Goal: Information Seeking & Learning: Find specific fact

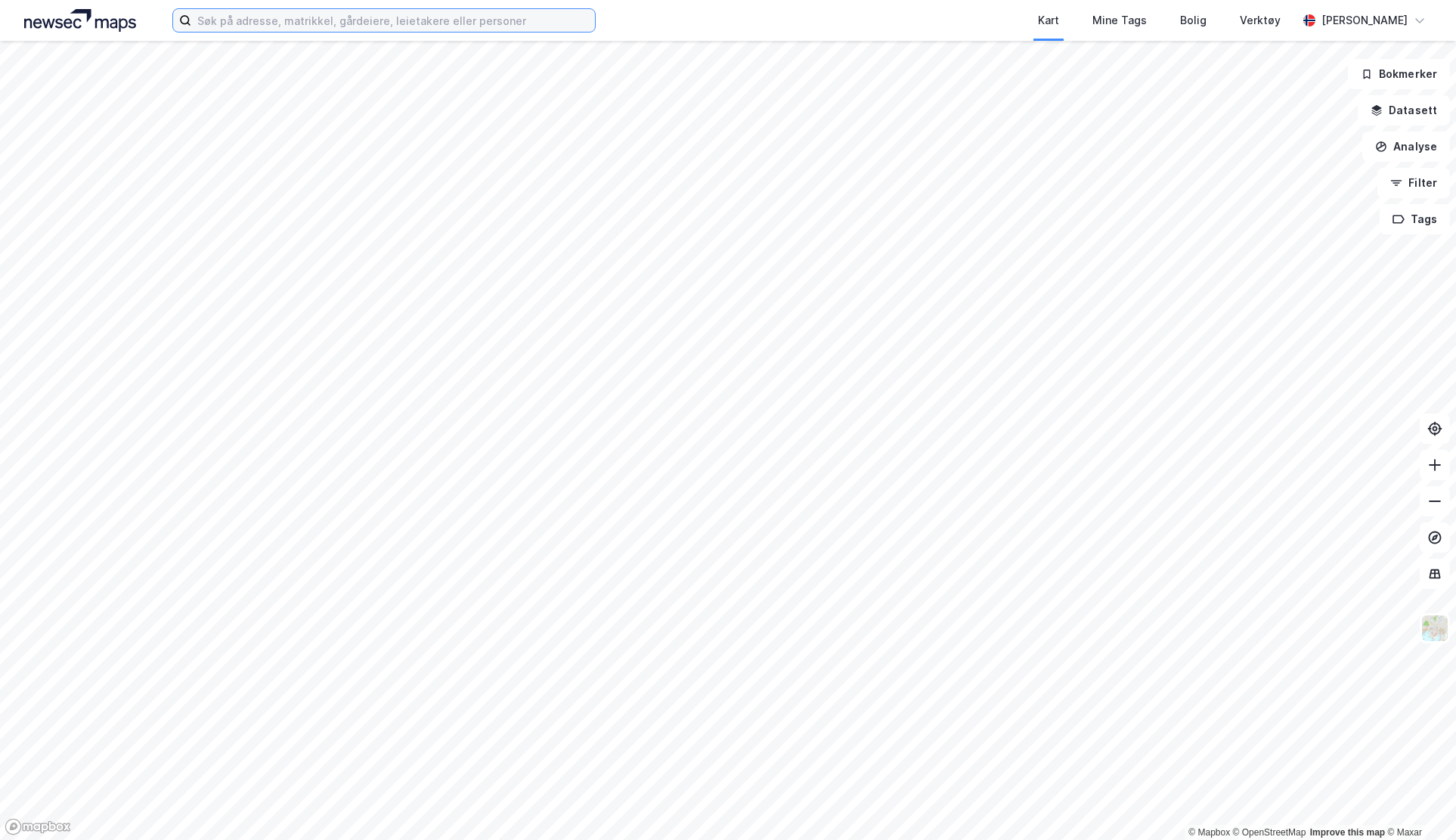
click at [457, 30] on input at bounding box center [392, 20] width 404 height 23
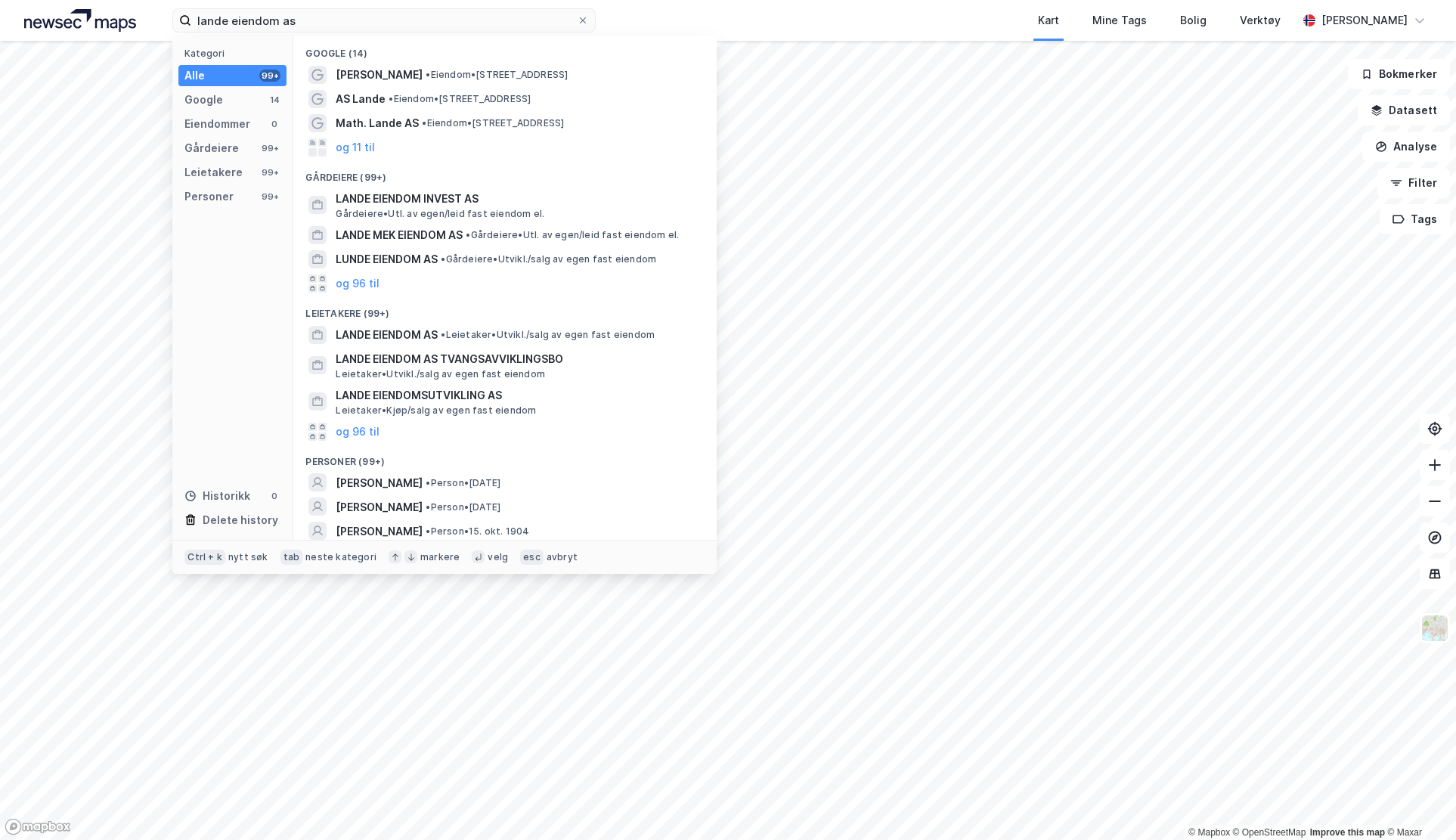
click at [431, 210] on span "Gårdeiere • Utl. av egen/leid fast eiendom el." at bounding box center [439, 213] width 208 height 12
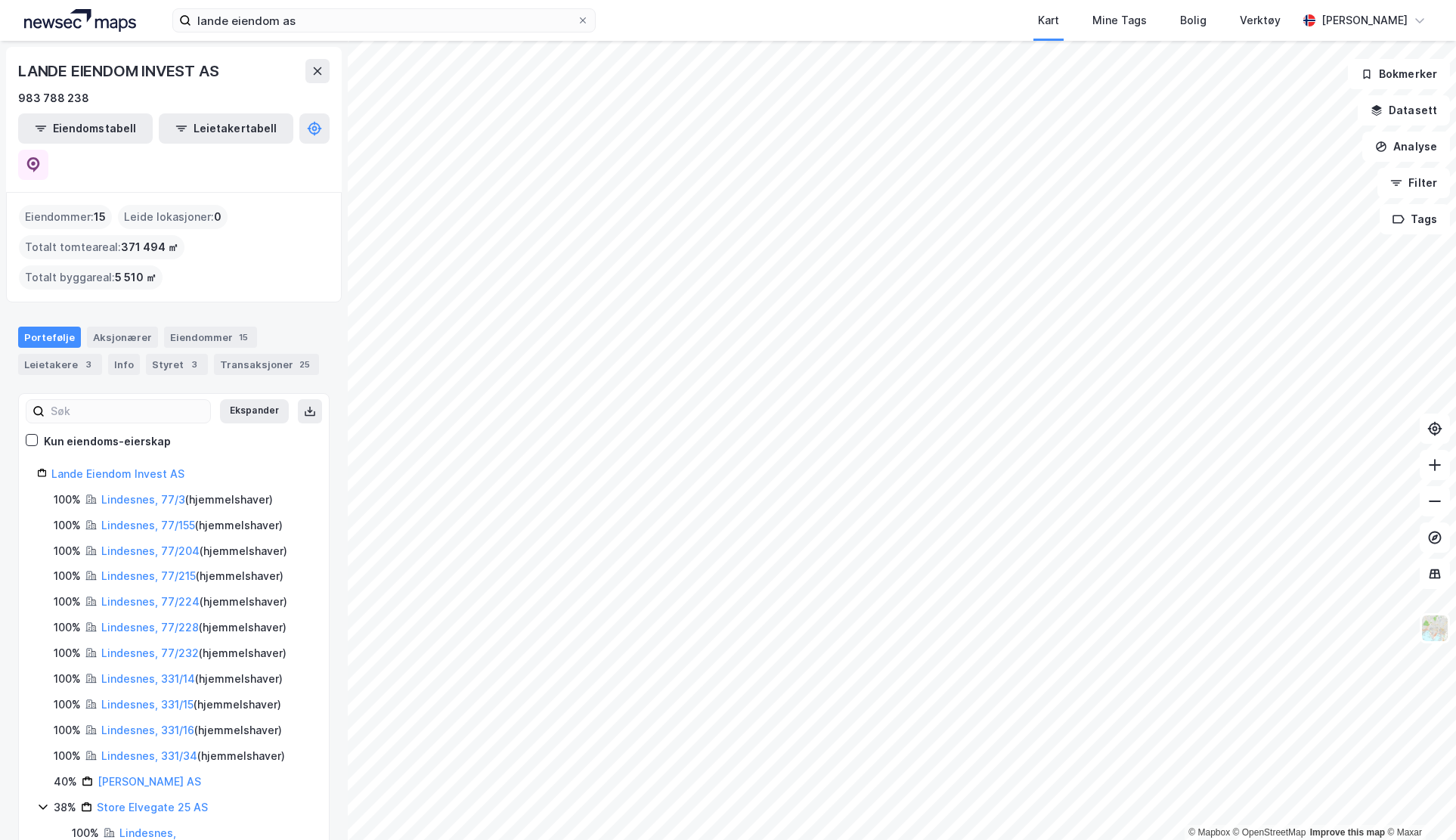
click at [241, 354] on div "Transaksjoner 25" at bounding box center [266, 365] width 105 height 22
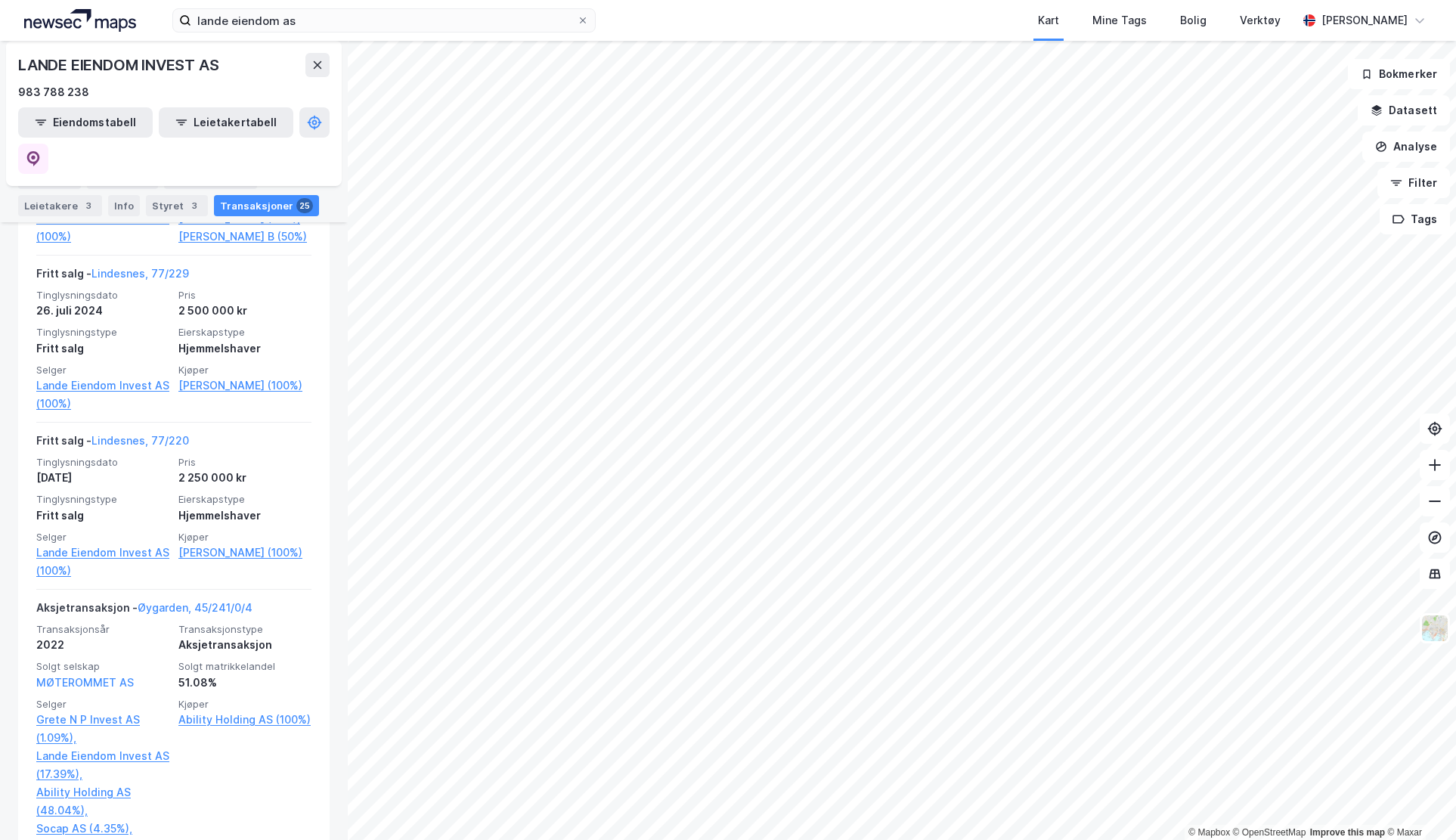
scroll to position [908, 0]
click at [126, 55] on div "LANDE EIENDOM INVEST AS" at bounding box center [120, 65] width 204 height 24
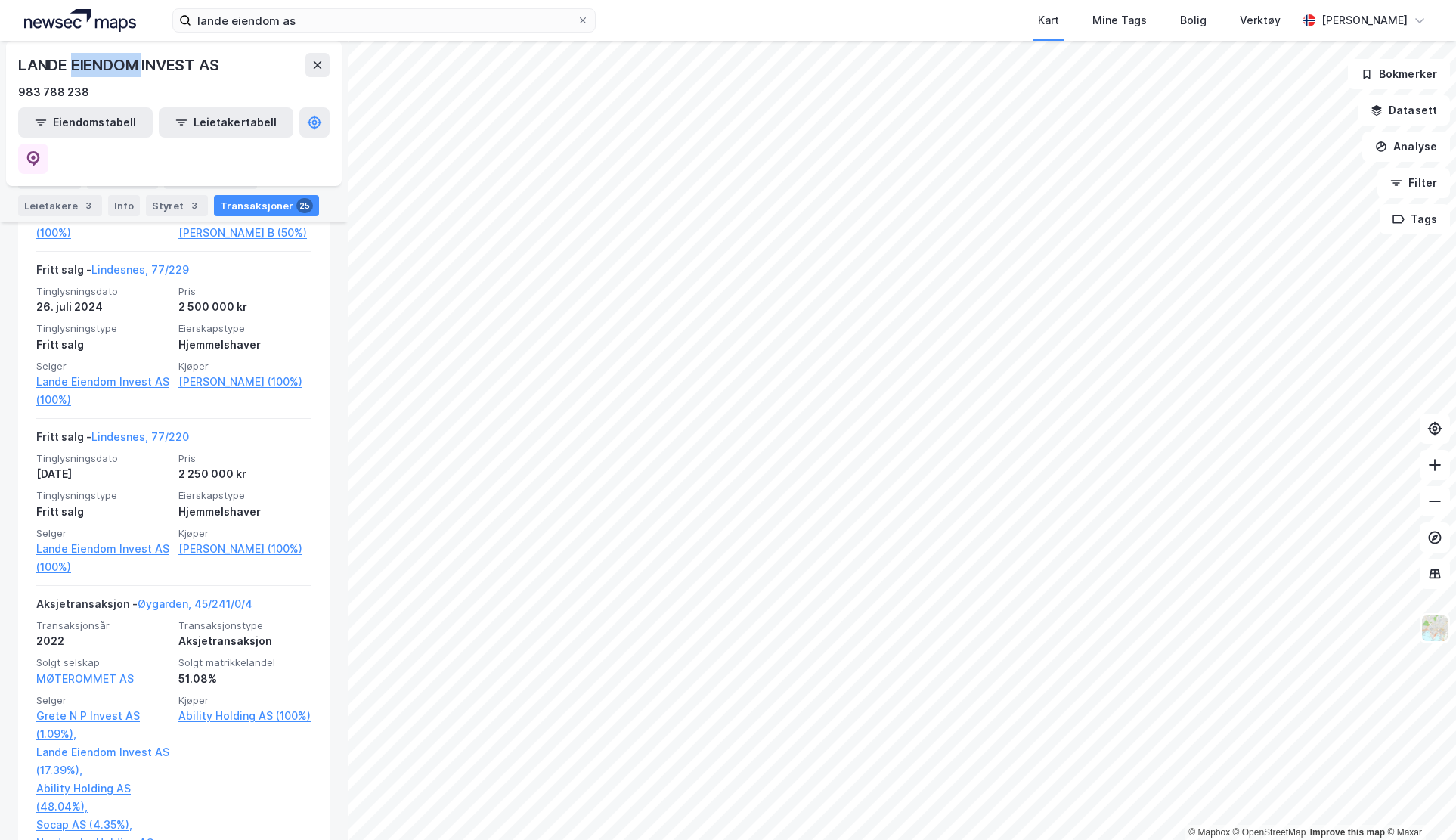
click at [126, 55] on div "LANDE EIENDOM INVEST AS" at bounding box center [120, 65] width 204 height 24
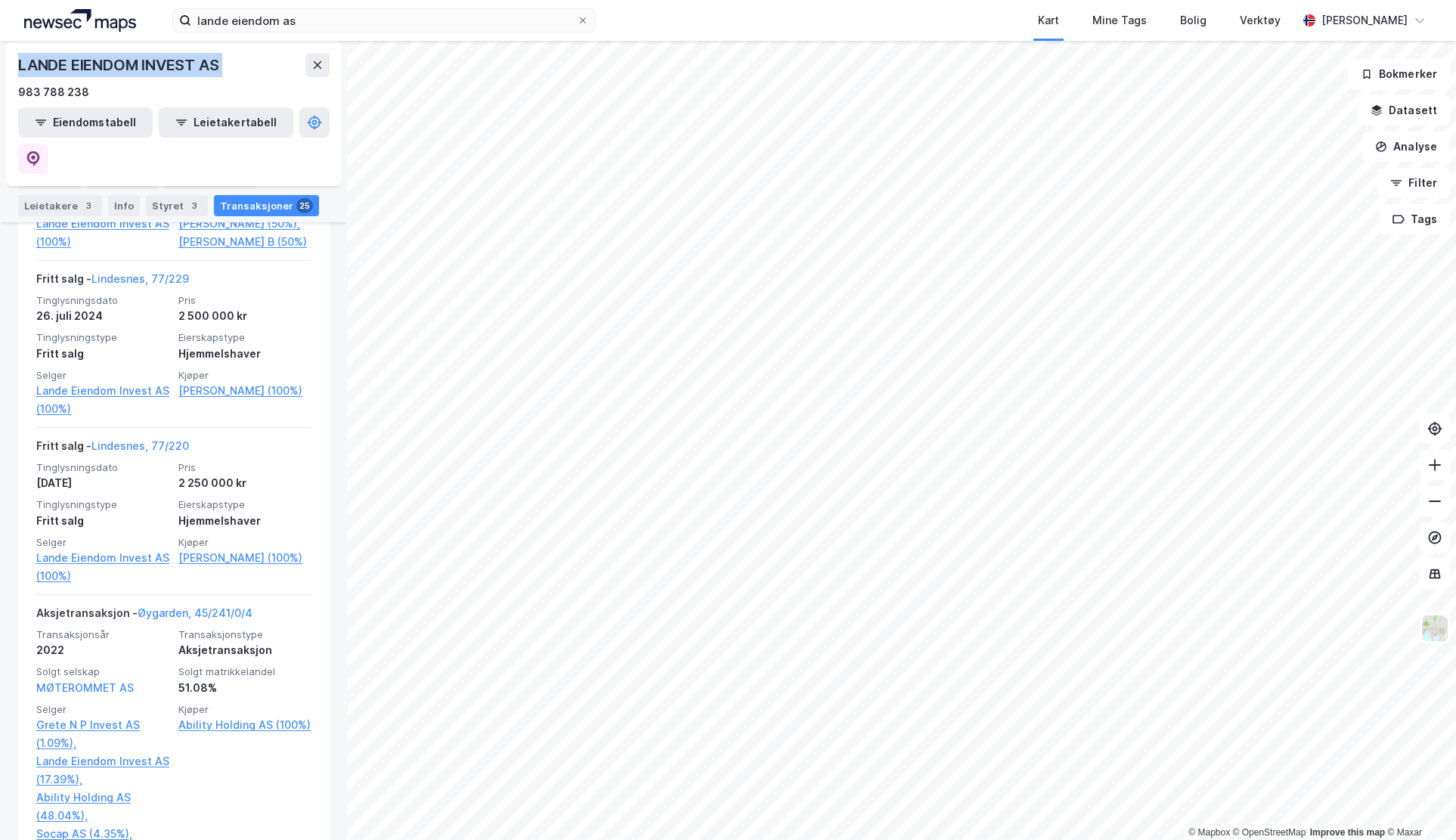
copy div "LANDE EIENDOM INVEST AS"
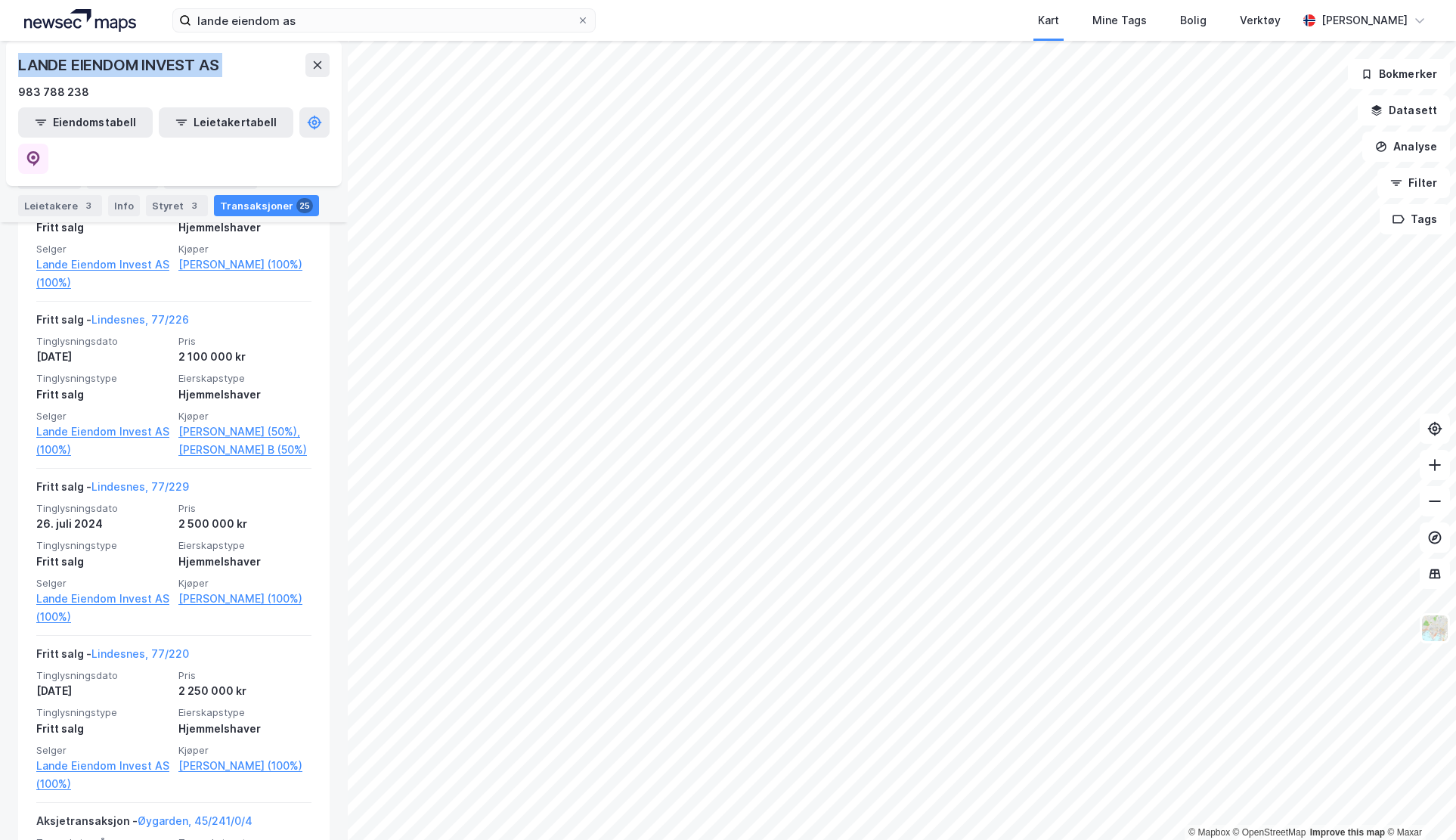
scroll to position [672, 0]
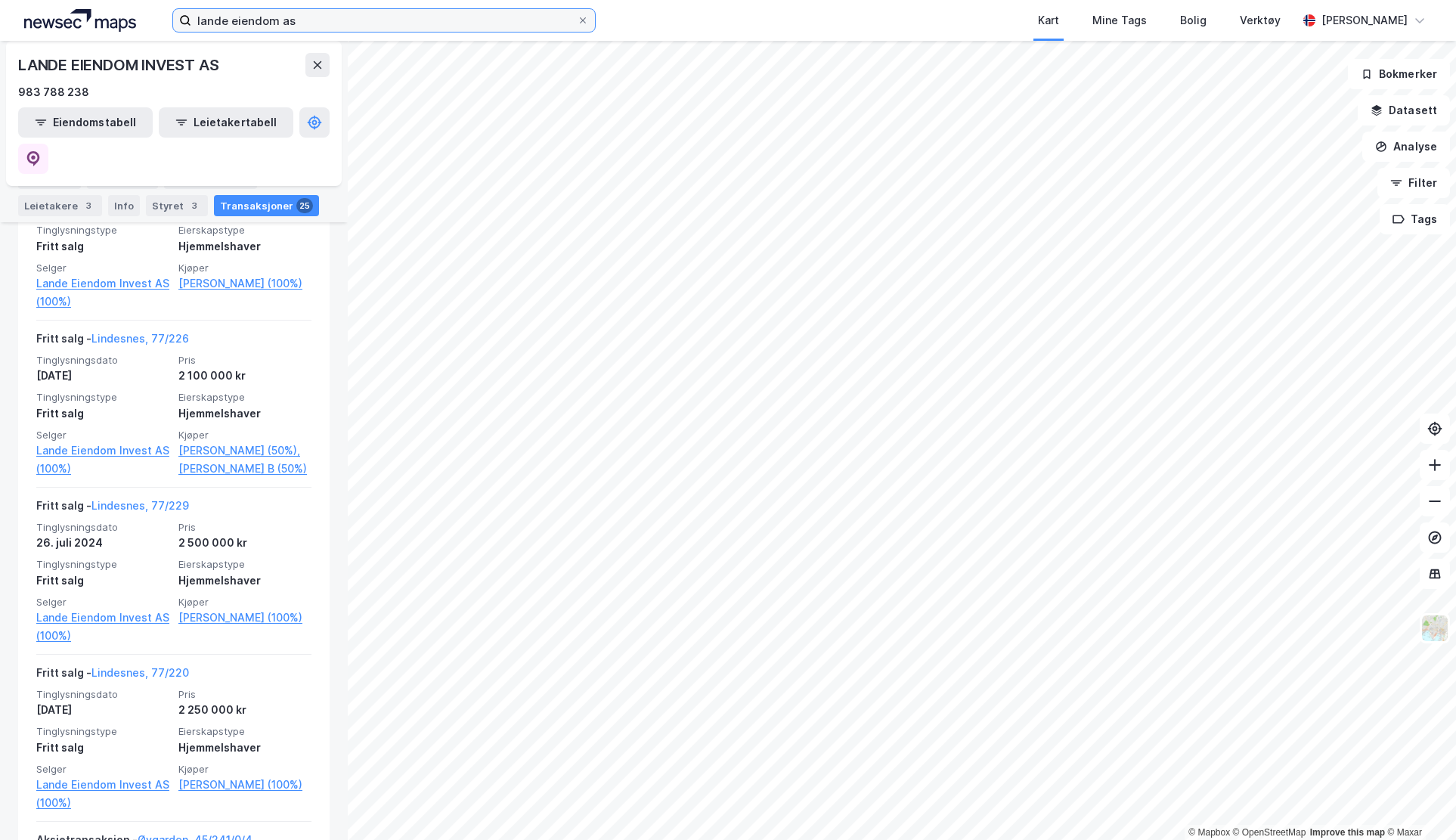
drag, startPoint x: 357, startPoint y: 21, endPoint x: 356, endPoint y: 30, distance: 9.1
click at [357, 21] on input "lande eiendom as" at bounding box center [384, 20] width 386 height 23
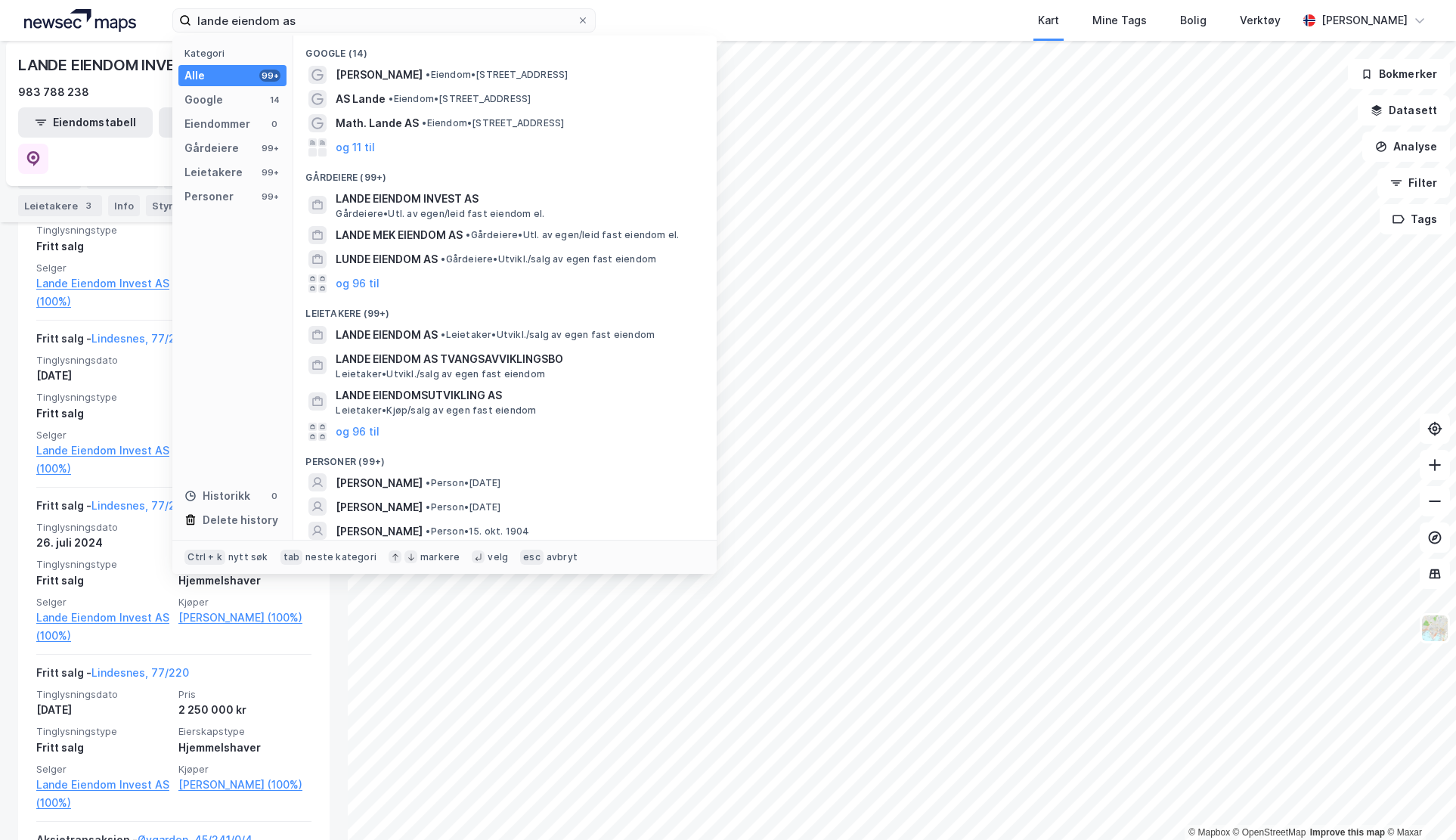
click at [429, 343] on span "LANDE EIENDOM AS" at bounding box center [387, 335] width 102 height 19
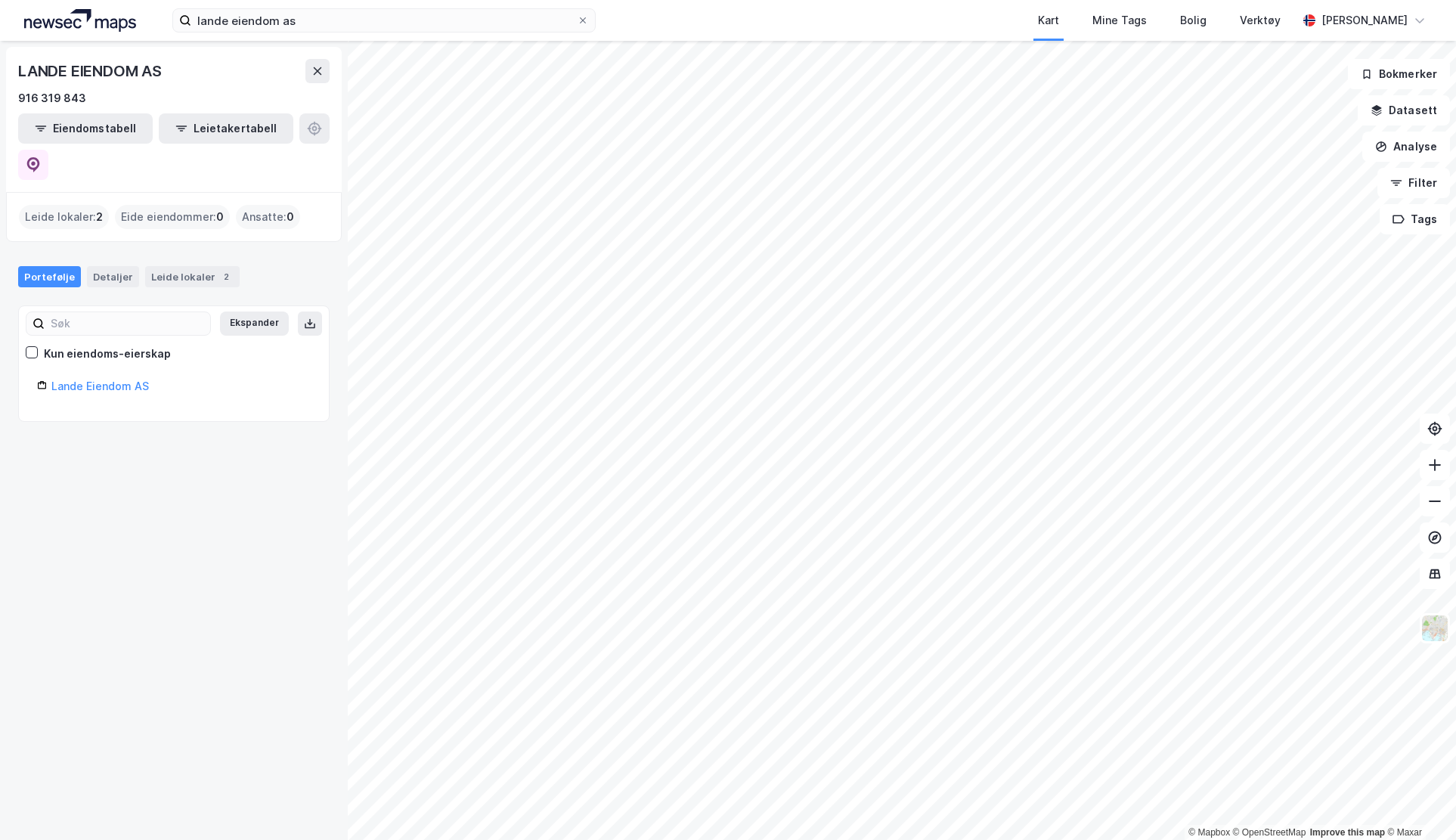
click at [91, 380] on link "Lande Eiendom AS" at bounding box center [101, 386] width 98 height 13
click at [200, 266] on div "Leide lokaler 2" at bounding box center [192, 277] width 95 height 22
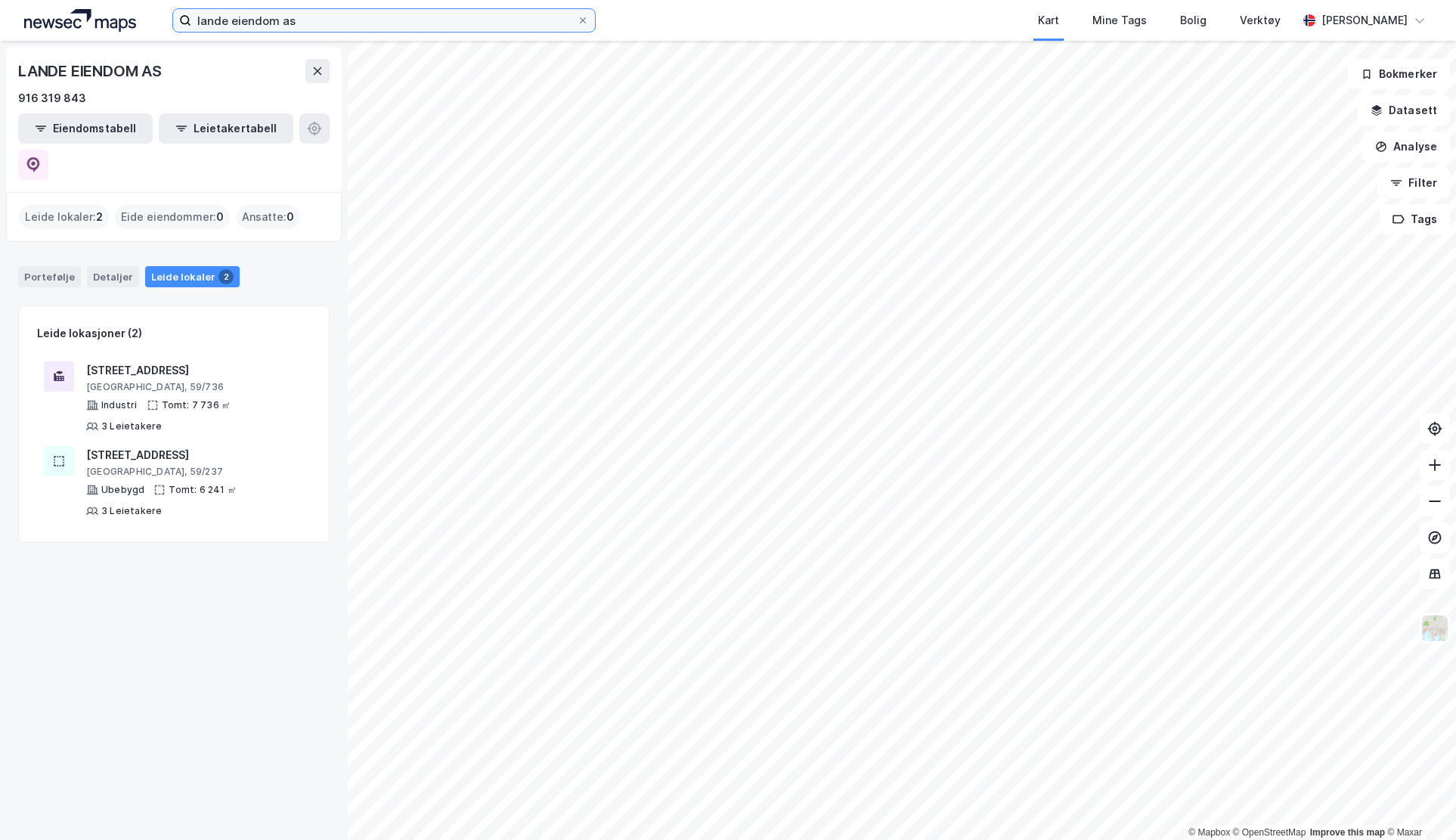
click at [301, 13] on input "lande eiendom as" at bounding box center [384, 20] width 386 height 23
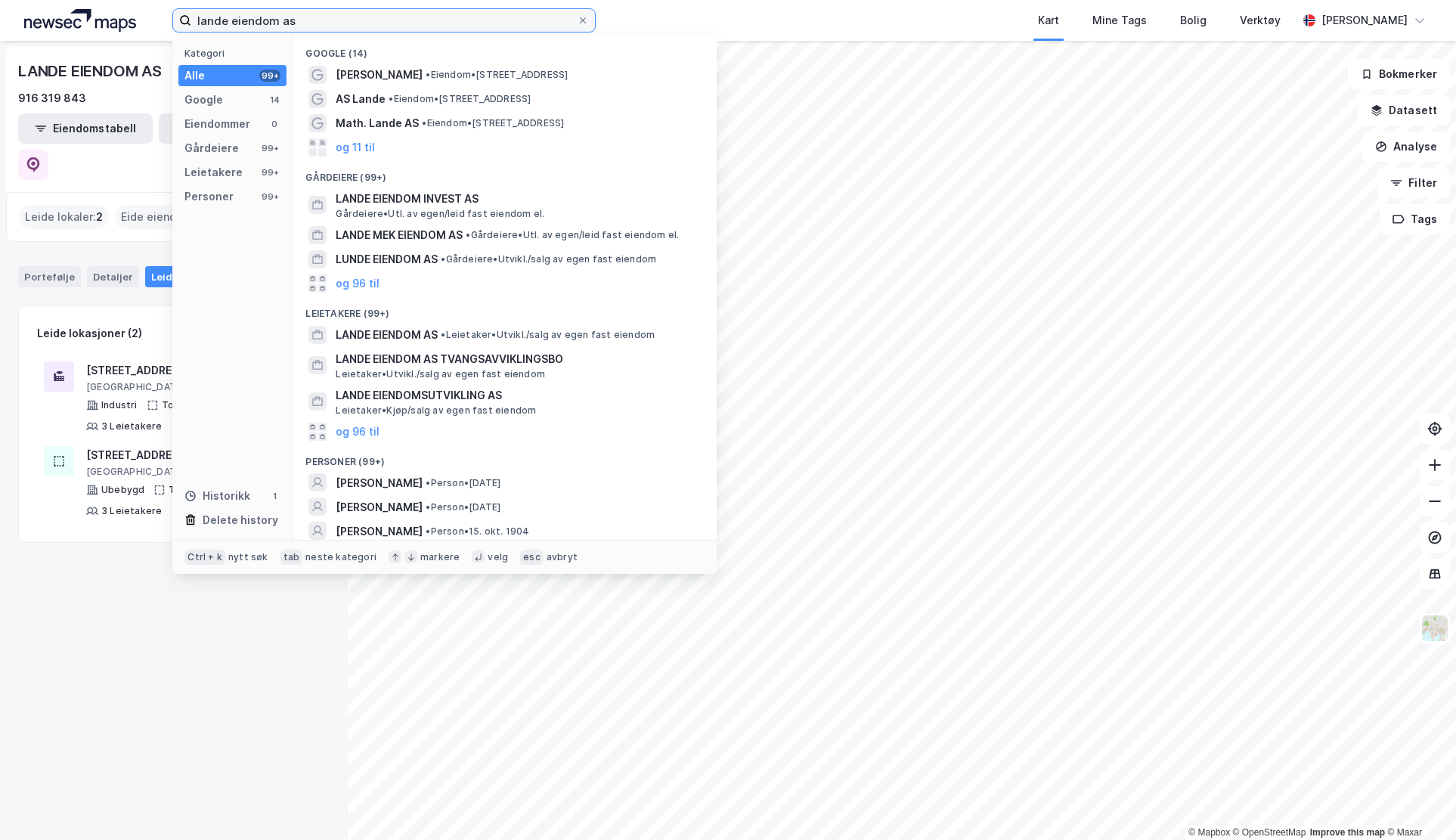
click at [301, 13] on input "lande eiendom as" at bounding box center [384, 20] width 386 height 23
paste input "Lande Eiendom AS Tvangsavviklingsbo"
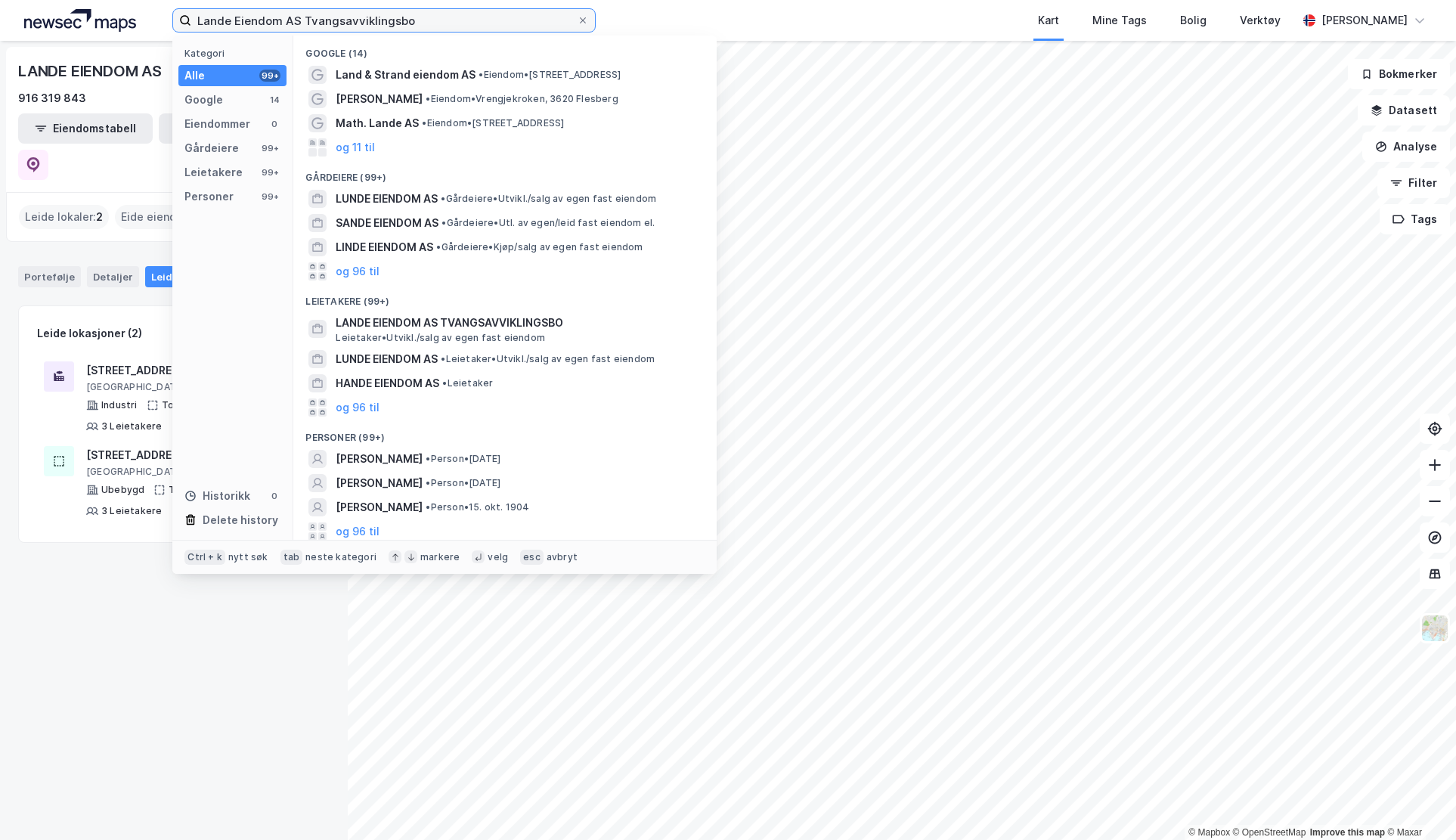
scroll to position [4, 0]
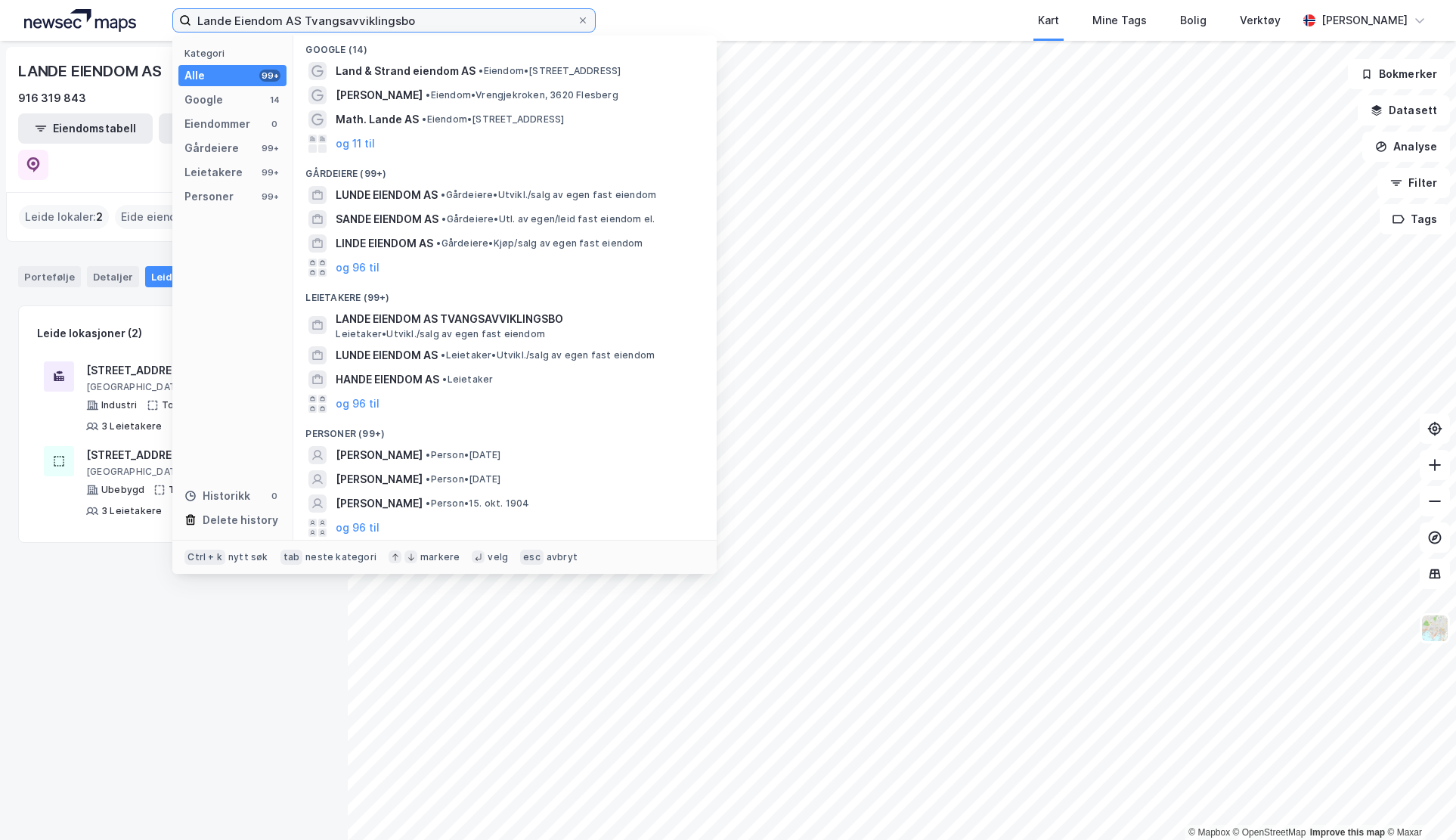
type input "Lande Eiendom AS Tvangsavviklingsbo"
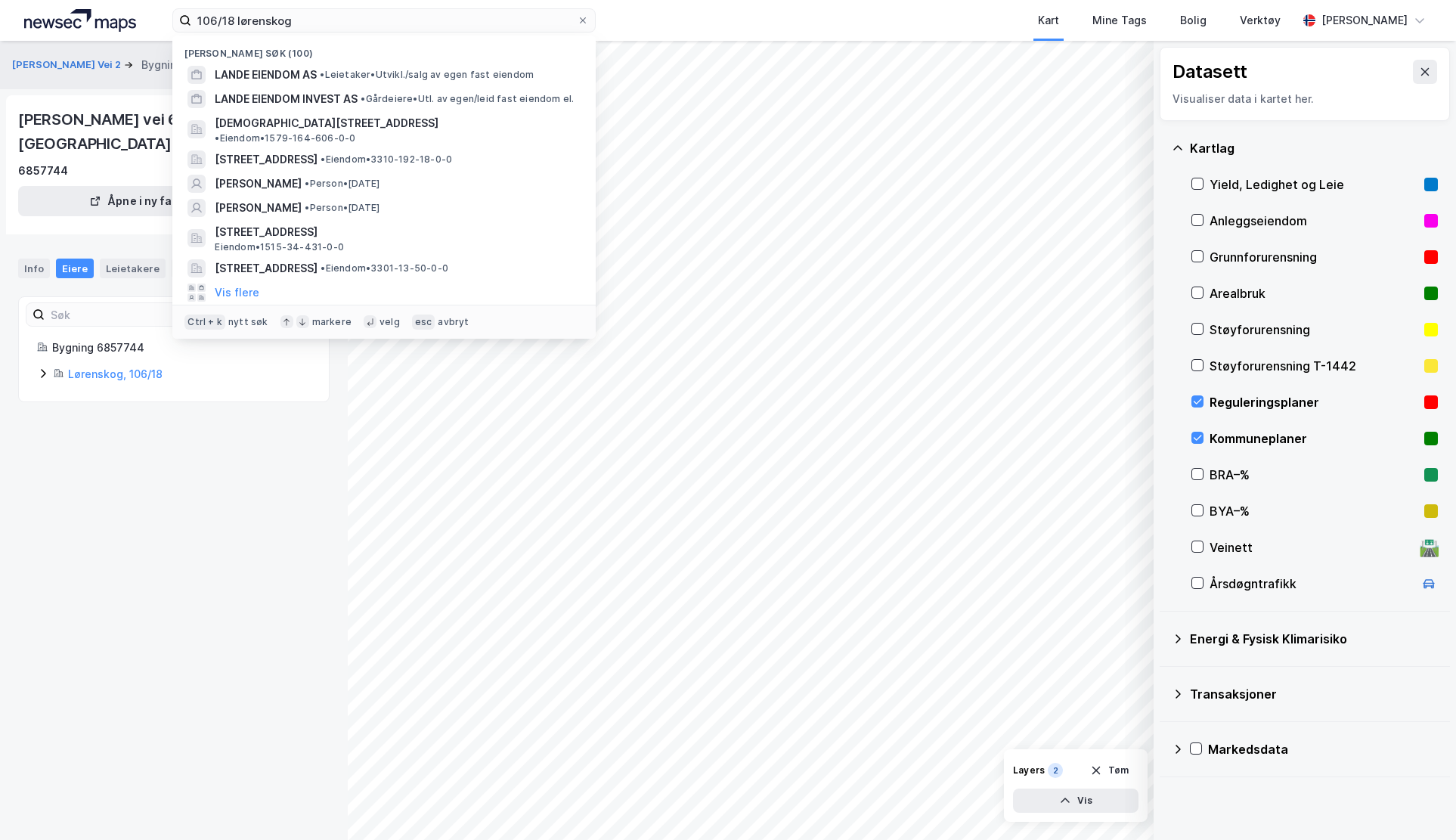
click at [292, 23] on input "106/18 lørenskog" at bounding box center [384, 20] width 386 height 23
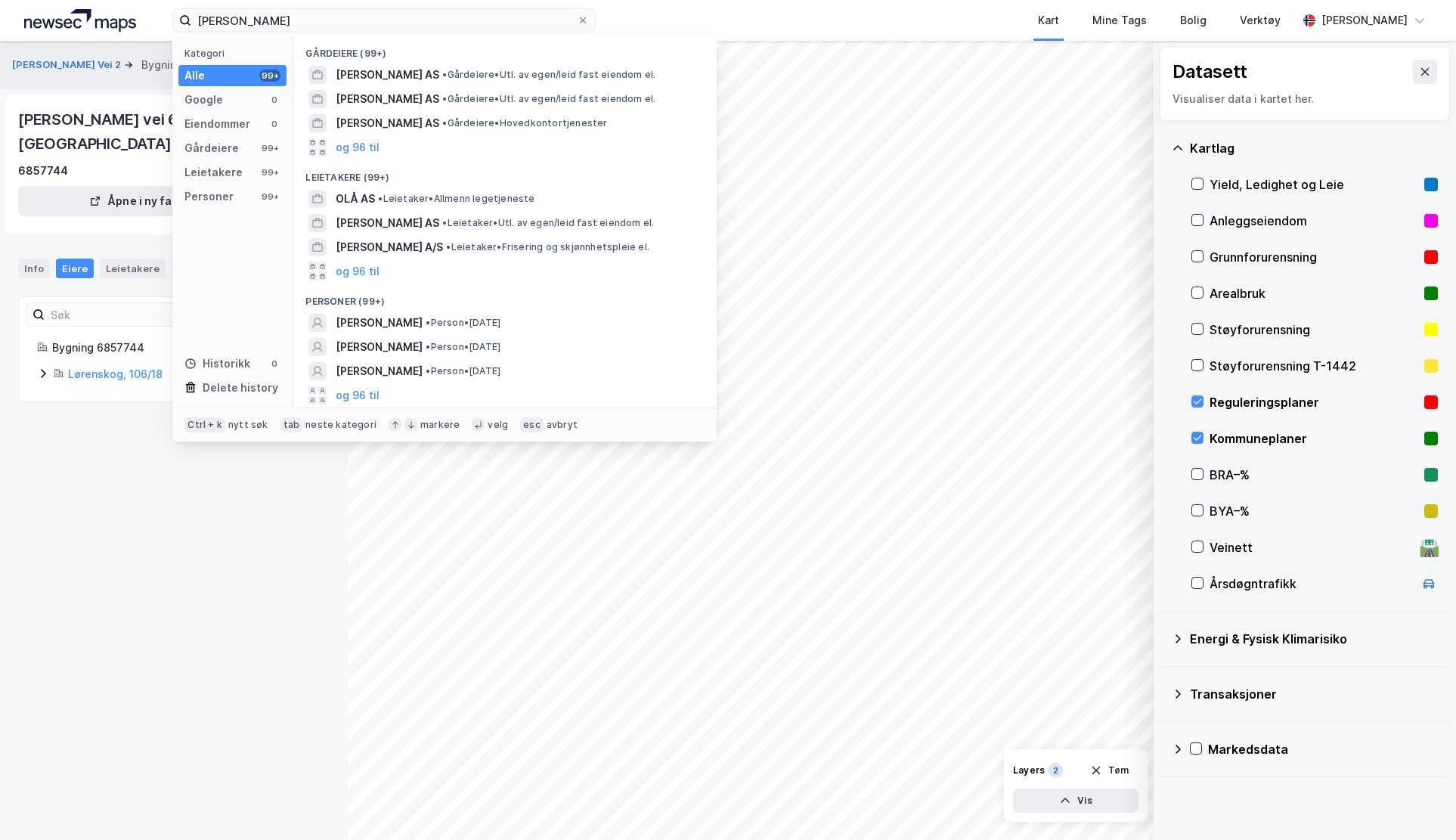
type input "ola krogdah"
click at [486, 328] on span "• Person • [DATE]" at bounding box center [463, 323] width 74 height 12
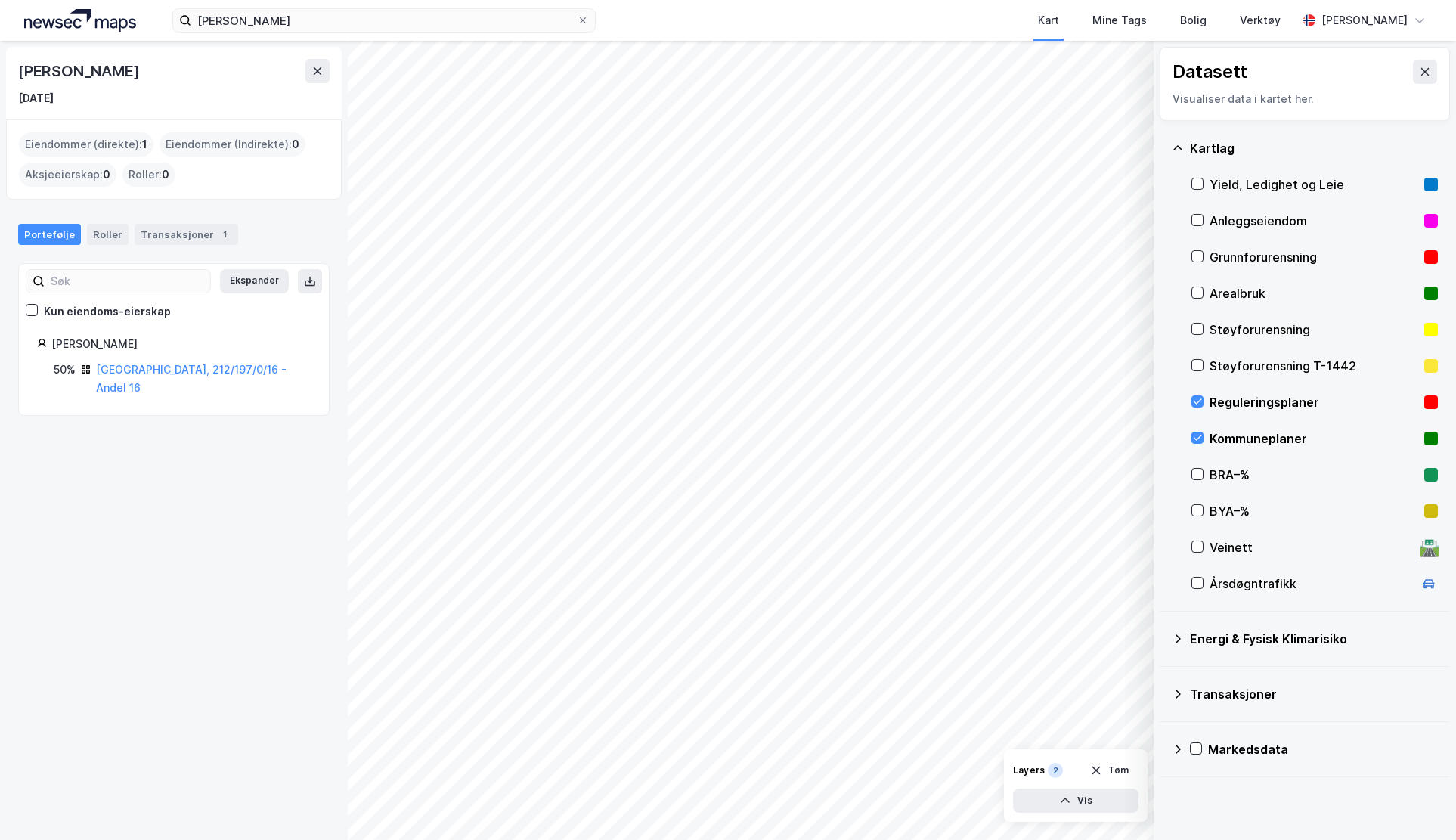
drag, startPoint x: 194, startPoint y: 239, endPoint x: 216, endPoint y: 253, distance: 26.1
click at [194, 239] on div "Transaksjoner 1" at bounding box center [187, 235] width 104 height 22
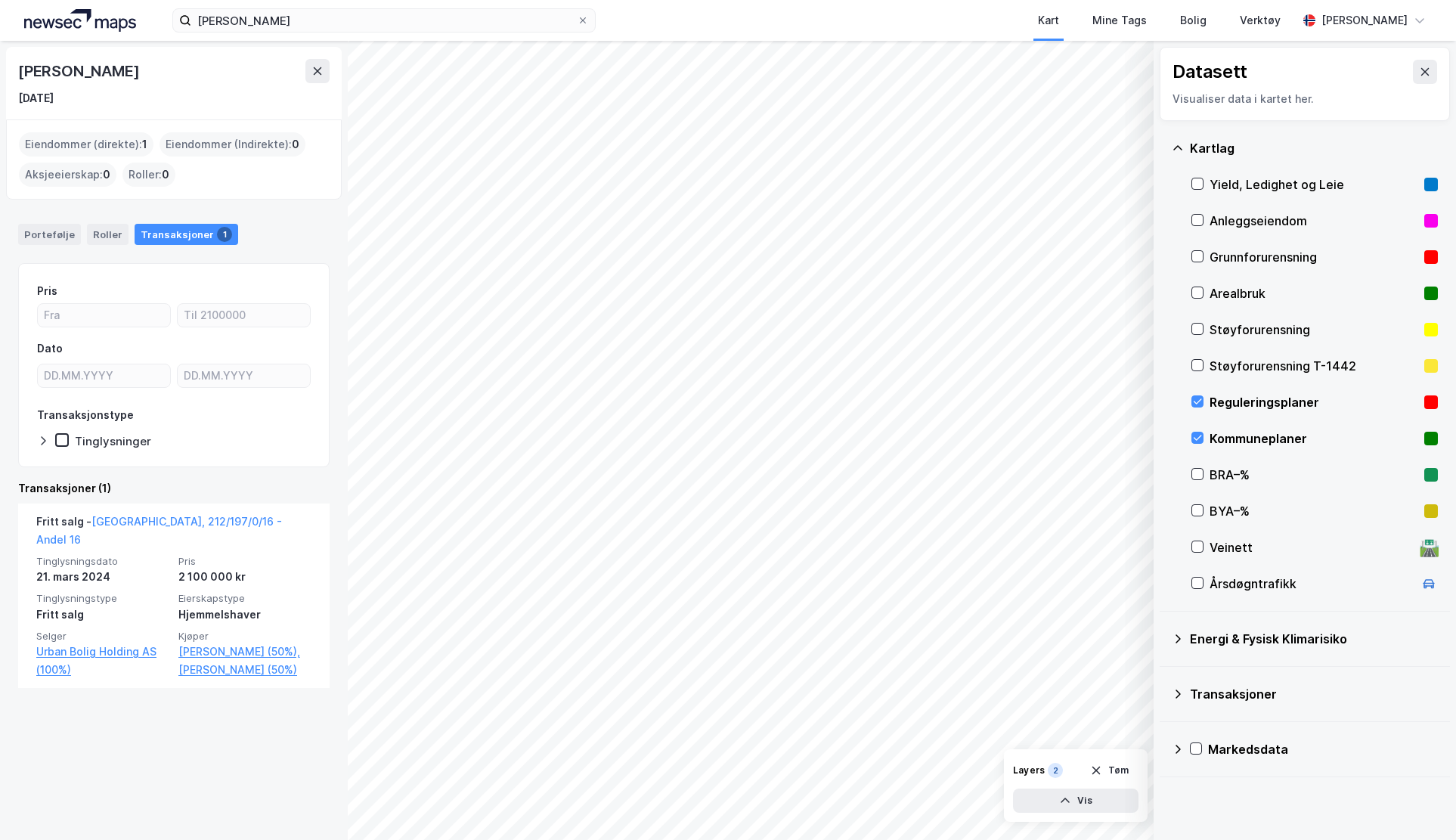
click at [239, 518] on link "[GEOGRAPHIC_DATA], 212/197/0/16 - Andel 16" at bounding box center [159, 531] width 246 height 31
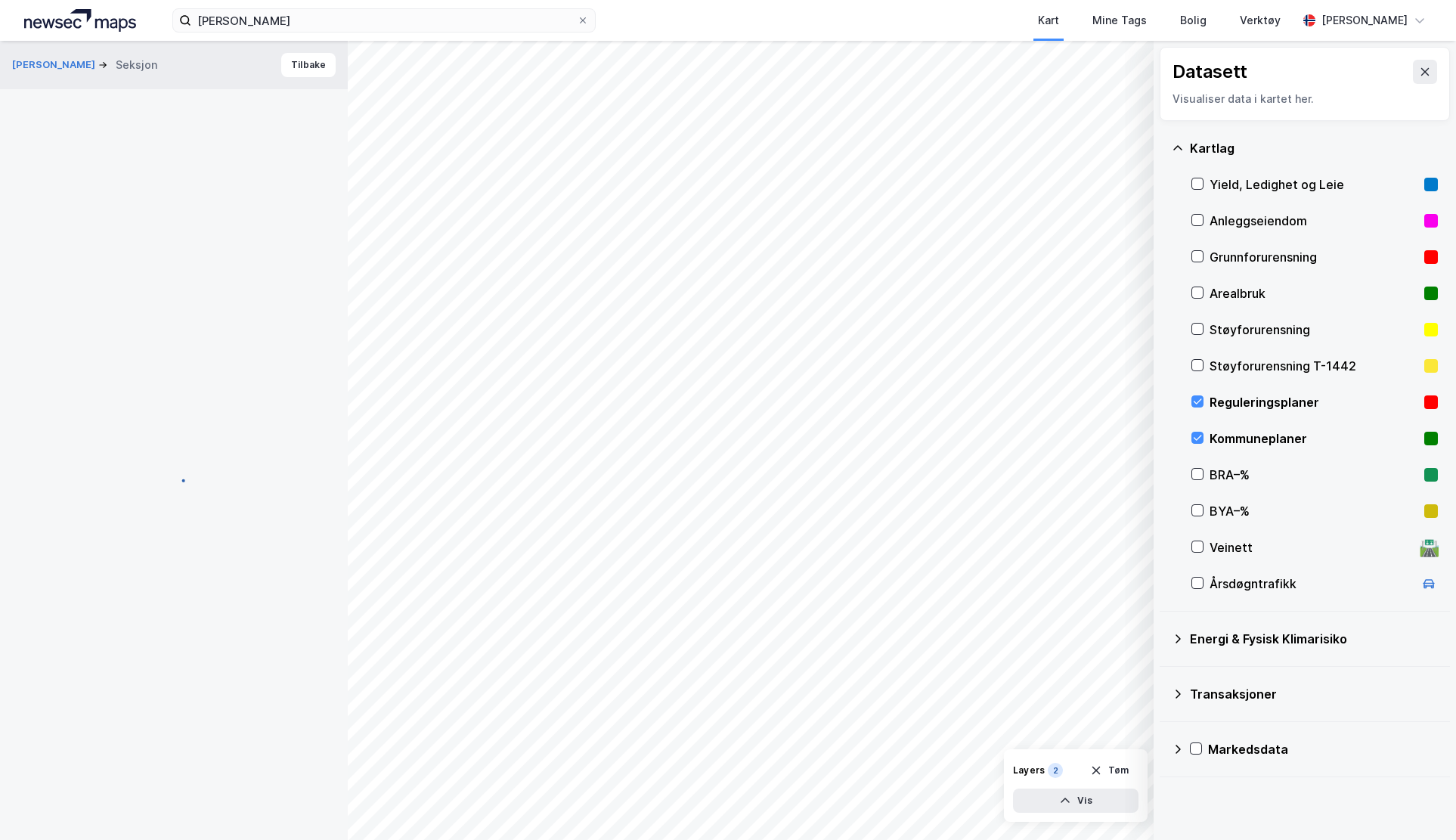
scroll to position [15, 0]
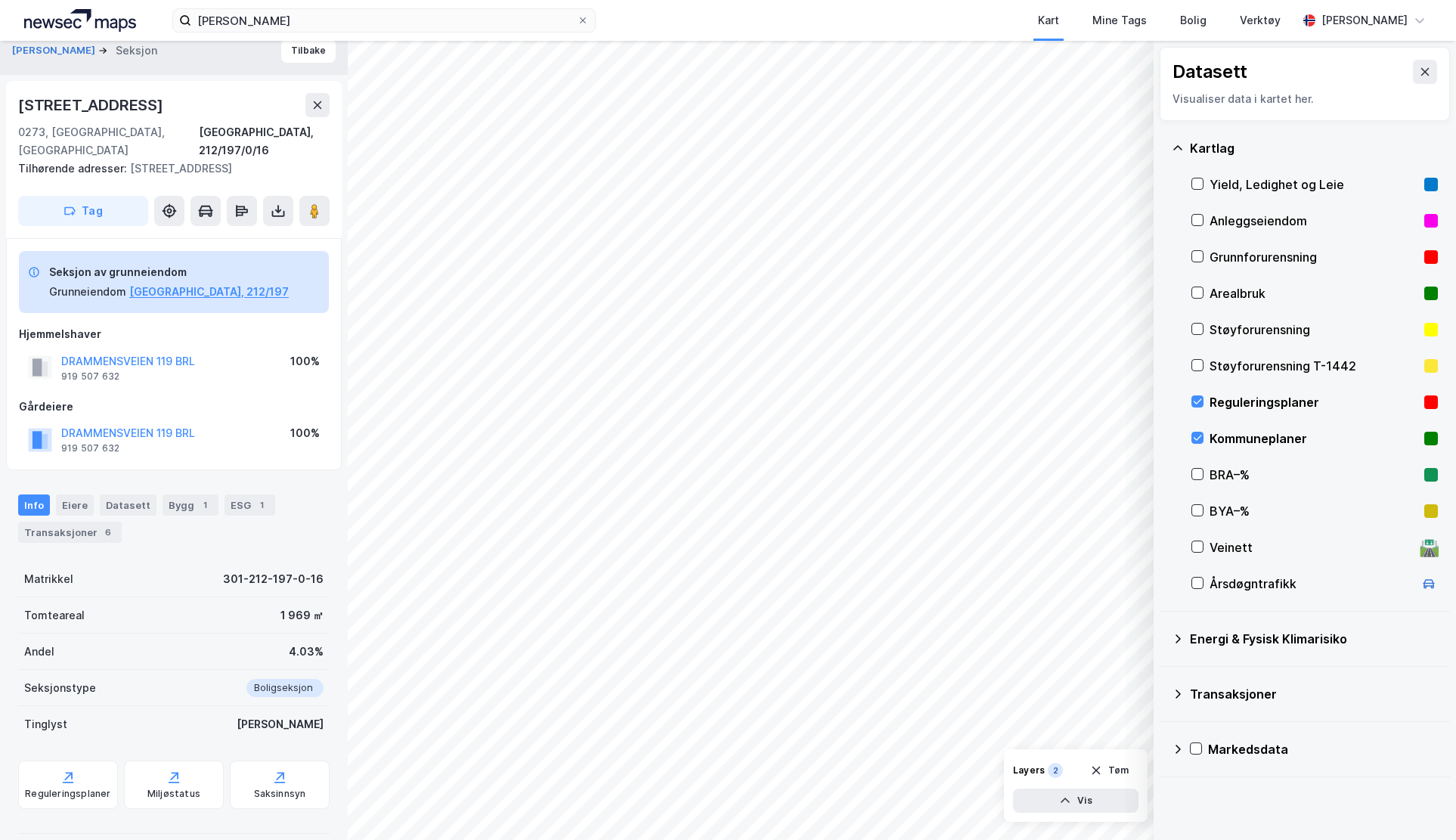
click at [1422, 72] on icon at bounding box center [1426, 72] width 8 height 8
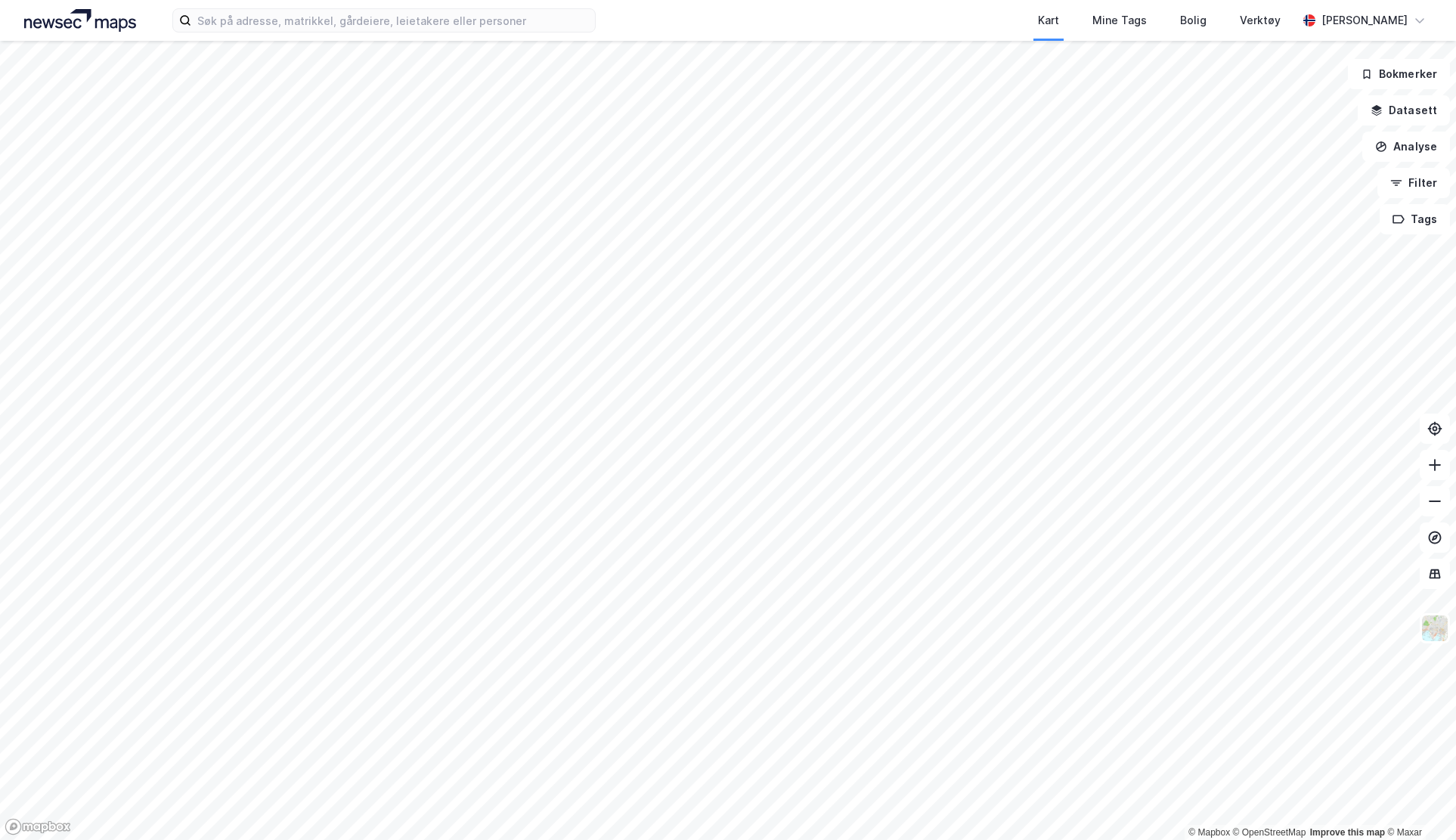
click at [368, 31] on label at bounding box center [384, 20] width 424 height 24
click at [368, 31] on input at bounding box center [392, 20] width 404 height 23
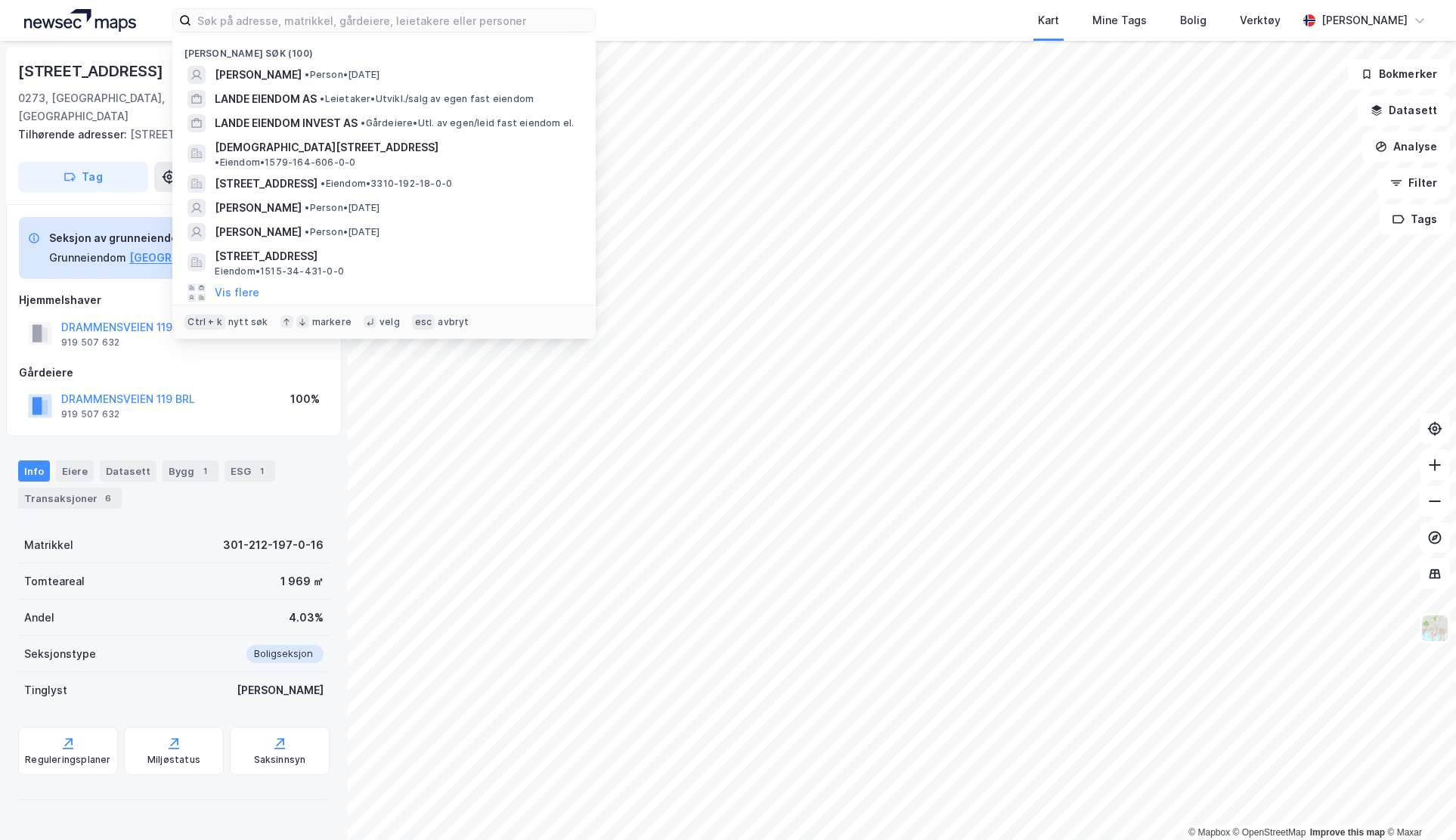
click at [347, 78] on span "• Person • [DATE]" at bounding box center [341, 74] width 74 height 12
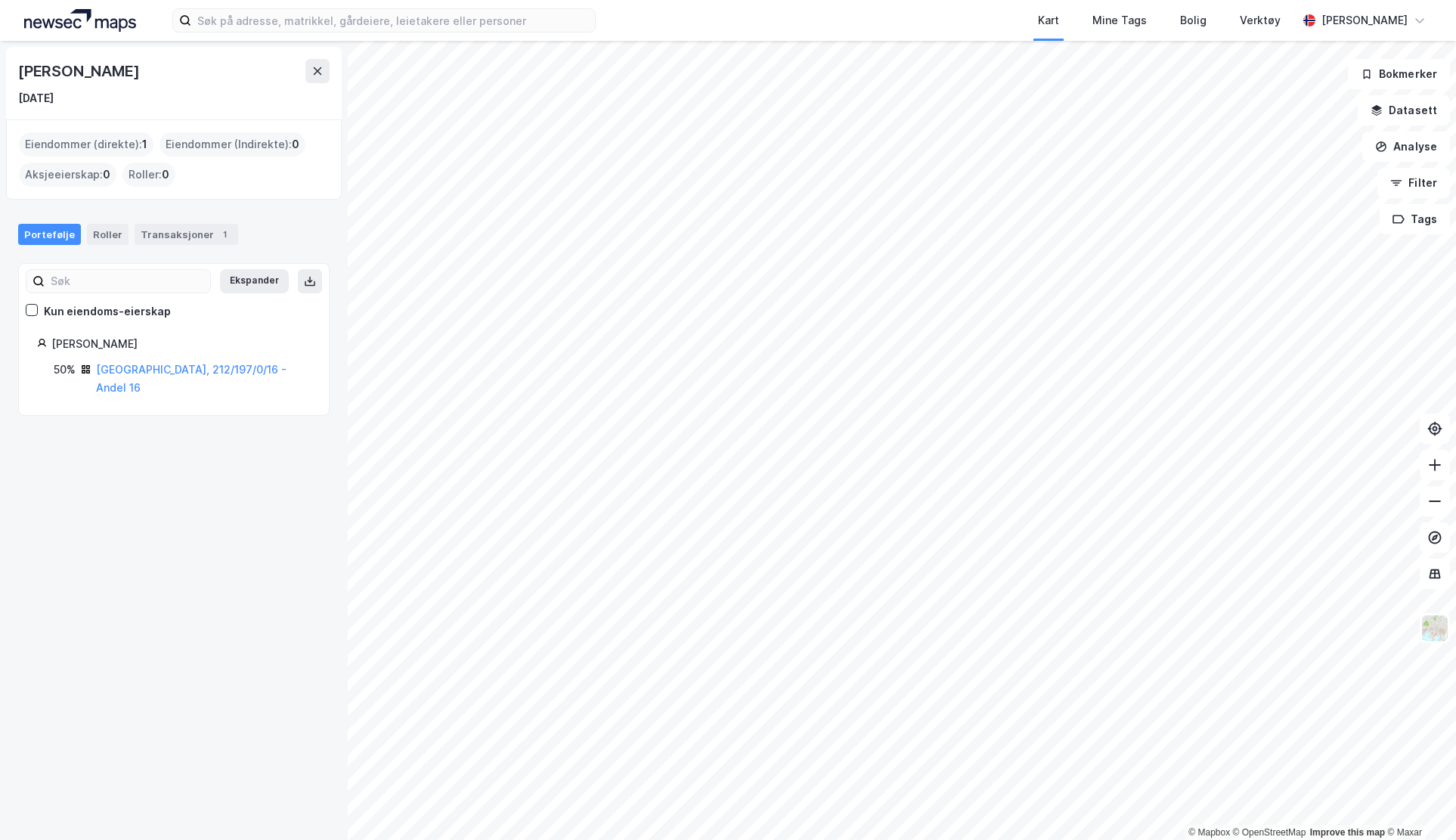
click at [202, 238] on div "Transaksjoner 1" at bounding box center [187, 235] width 104 height 22
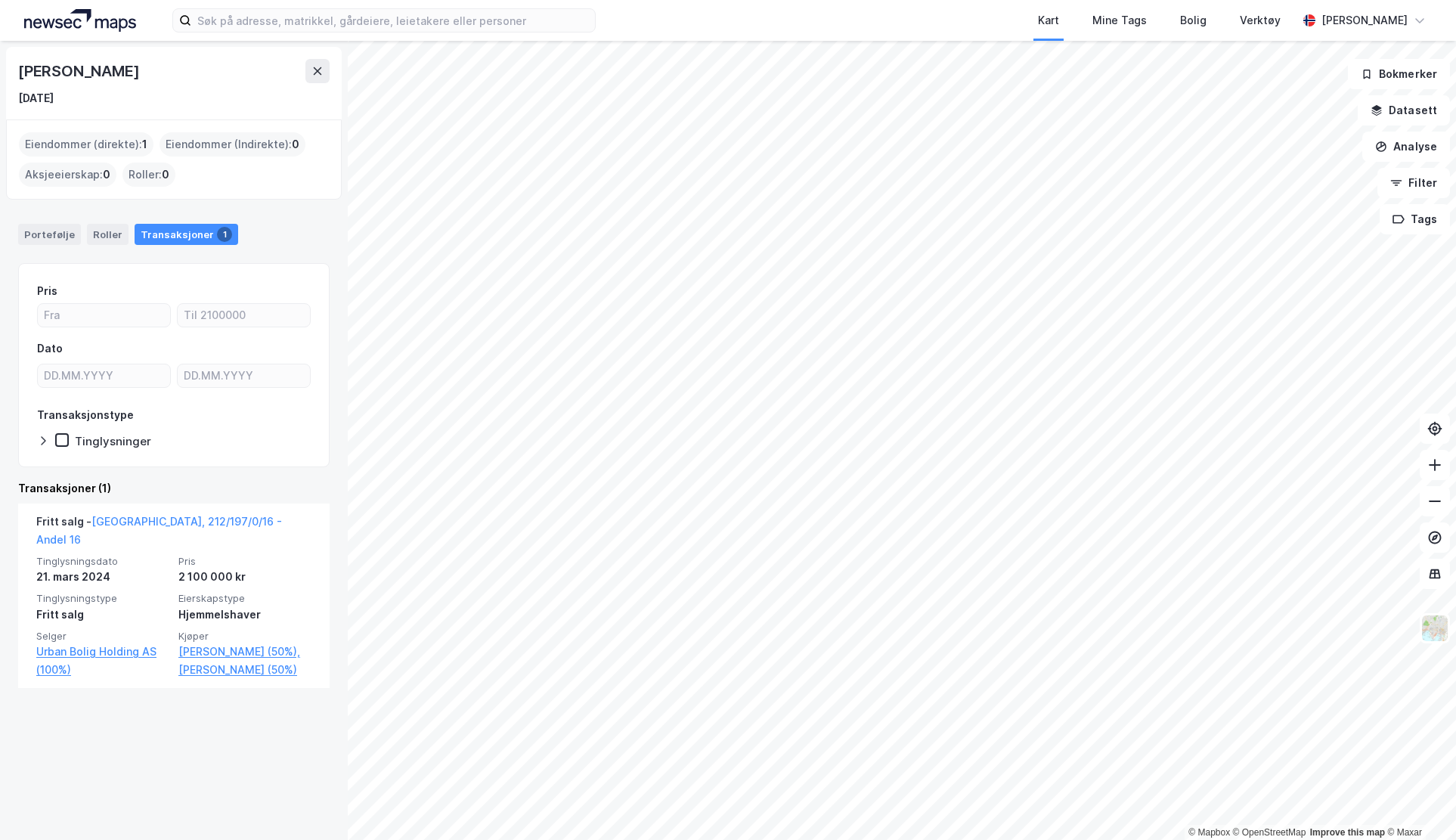
click at [218, 524] on link "[GEOGRAPHIC_DATA], 212/197/0/16 - Andel 16" at bounding box center [159, 531] width 246 height 31
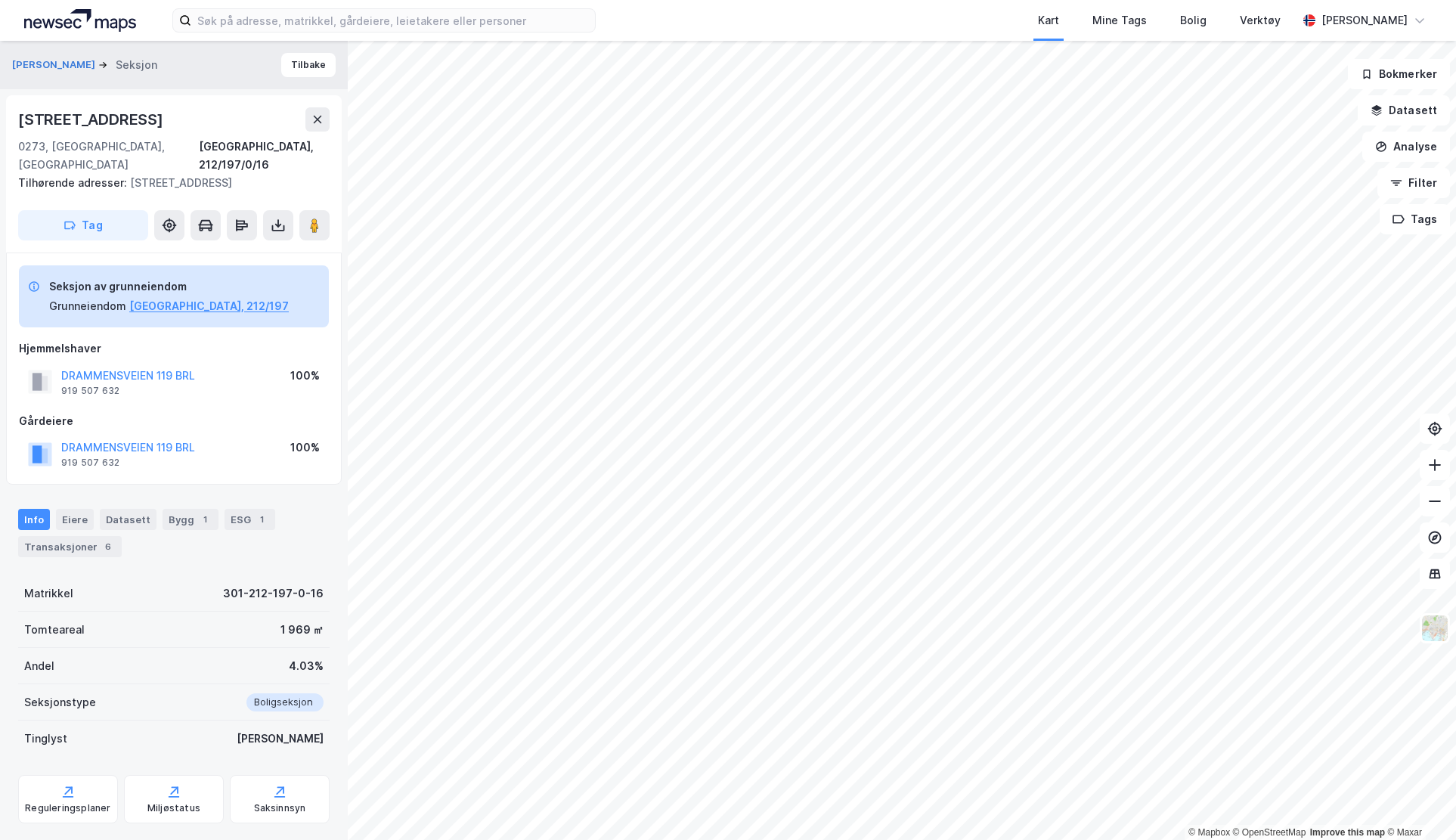
click at [94, 537] on div "Transaksjoner 6" at bounding box center [70, 547] width 104 height 22
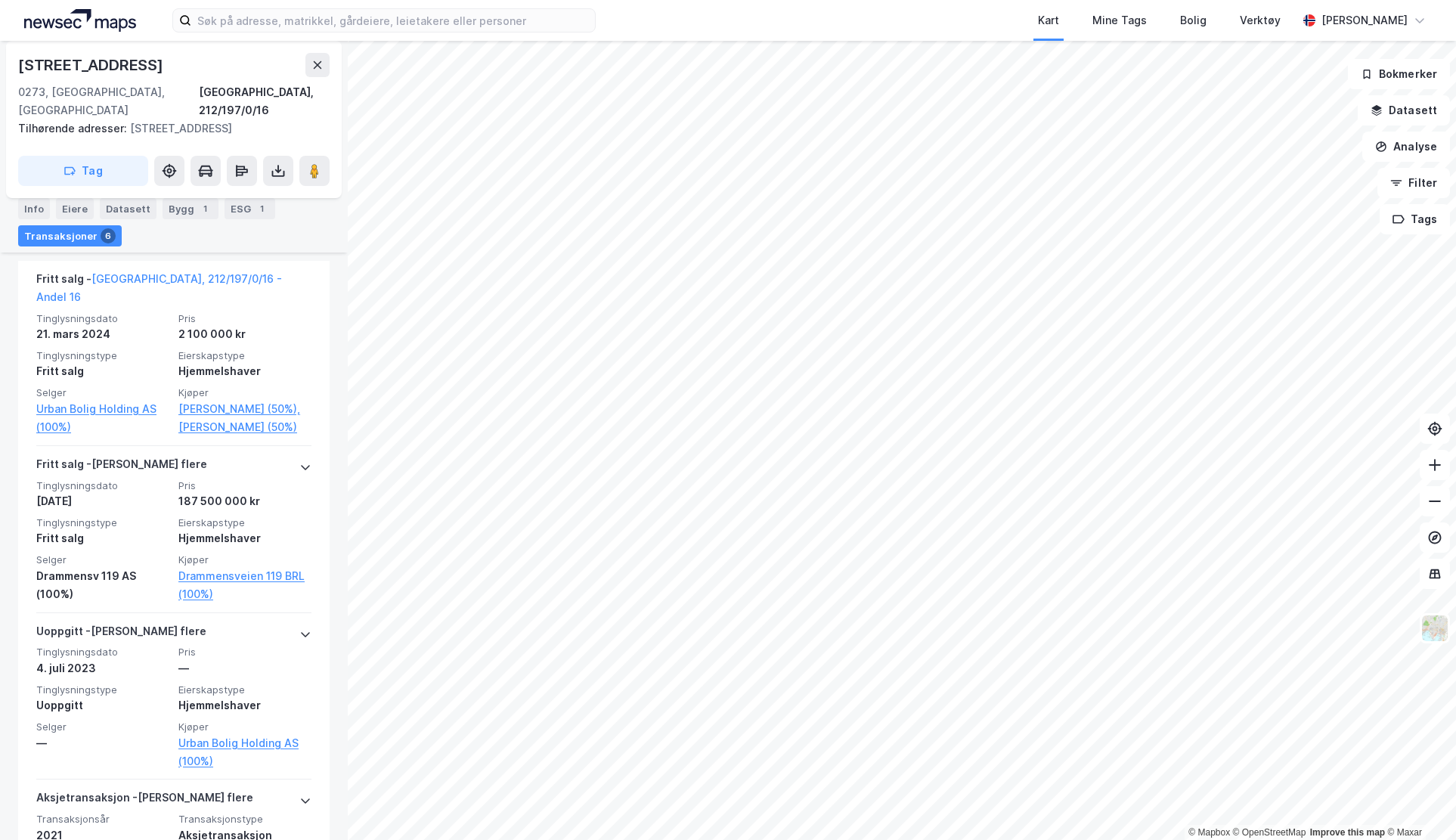
scroll to position [530, 0]
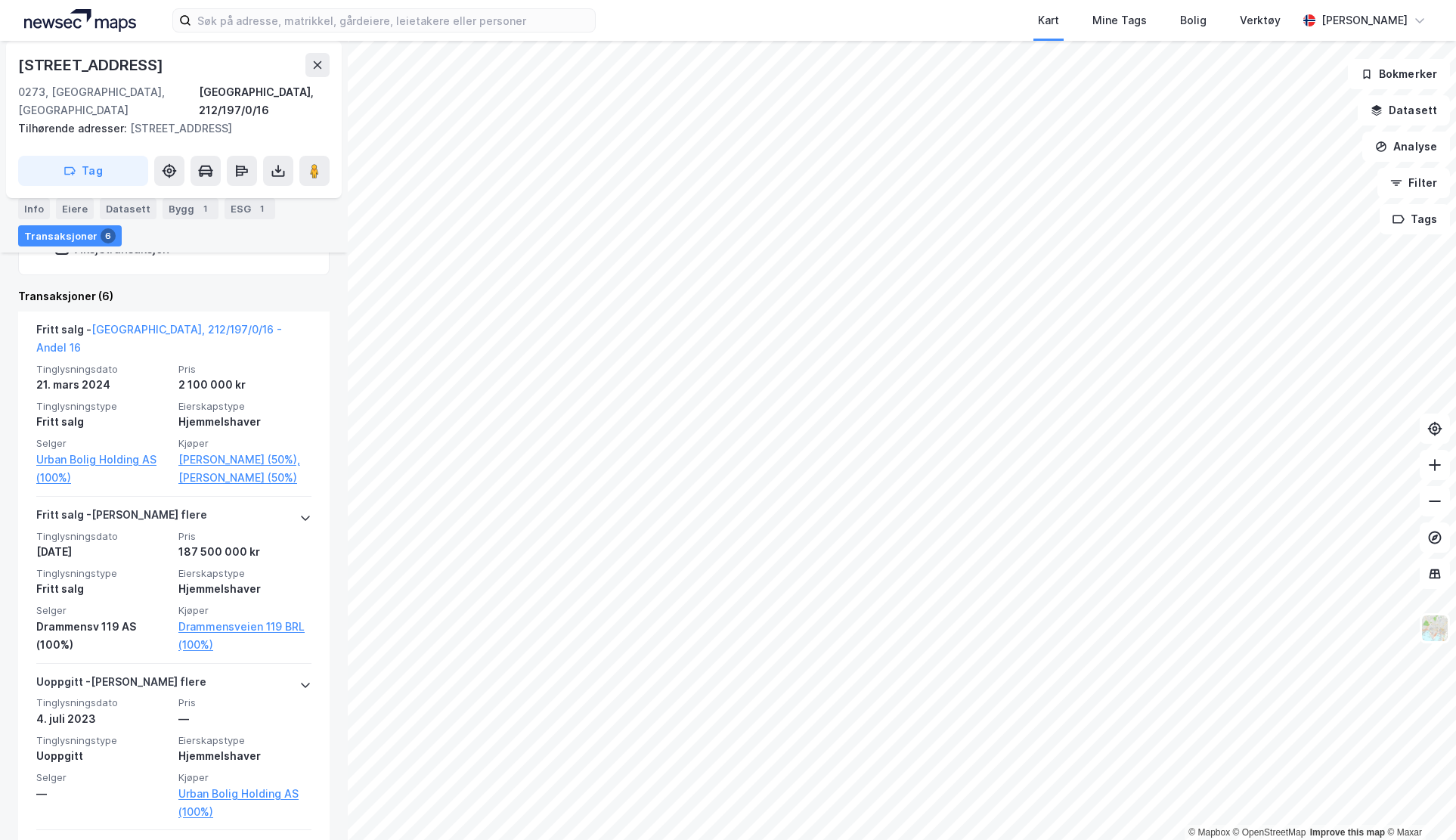
click at [208, 469] on link "[PERSON_NAME] (50%)" at bounding box center [245, 478] width 133 height 19
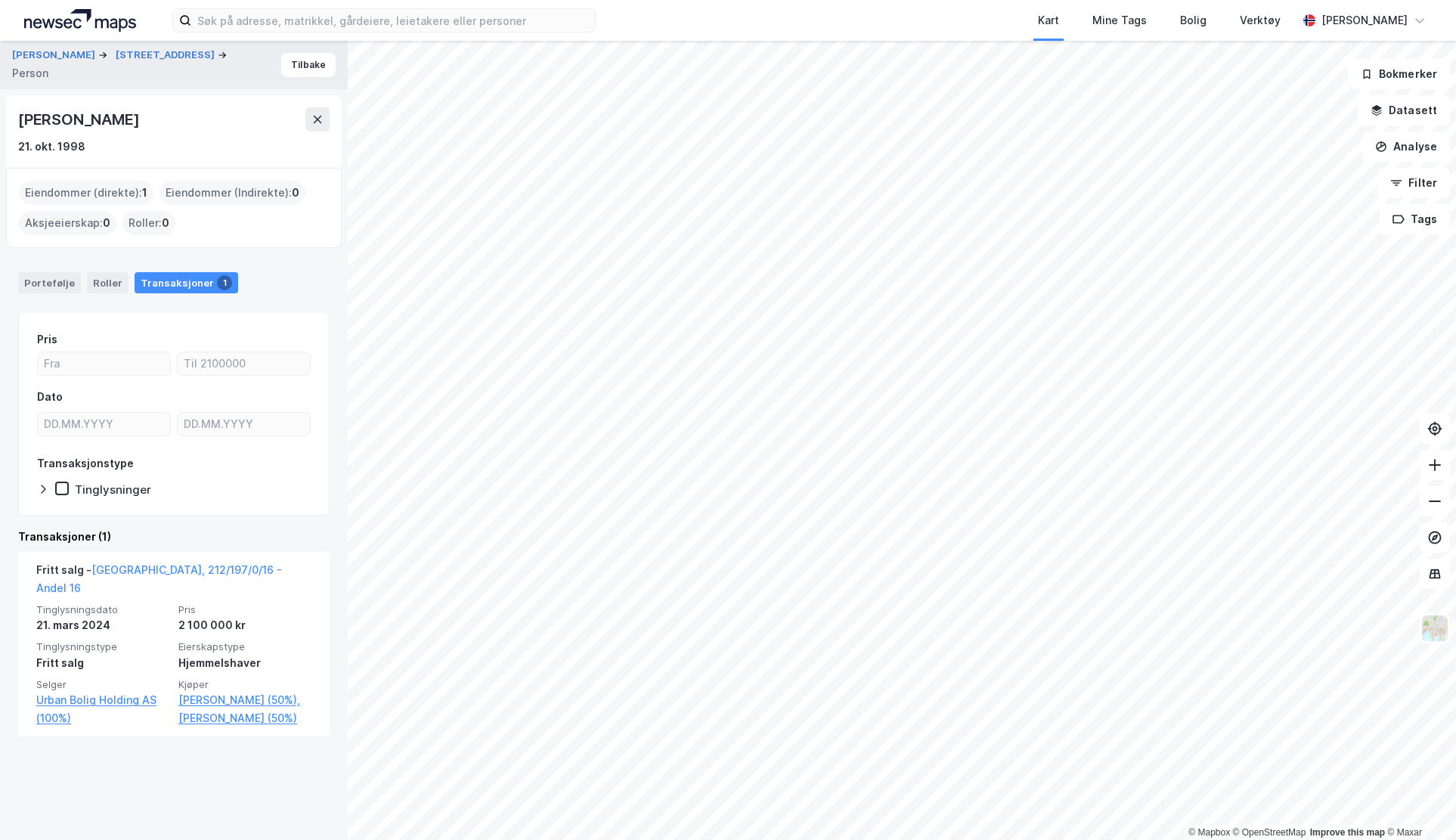
click at [182, 572] on link "[GEOGRAPHIC_DATA], 212/197/0/16 - Andel 16" at bounding box center [159, 580] width 246 height 31
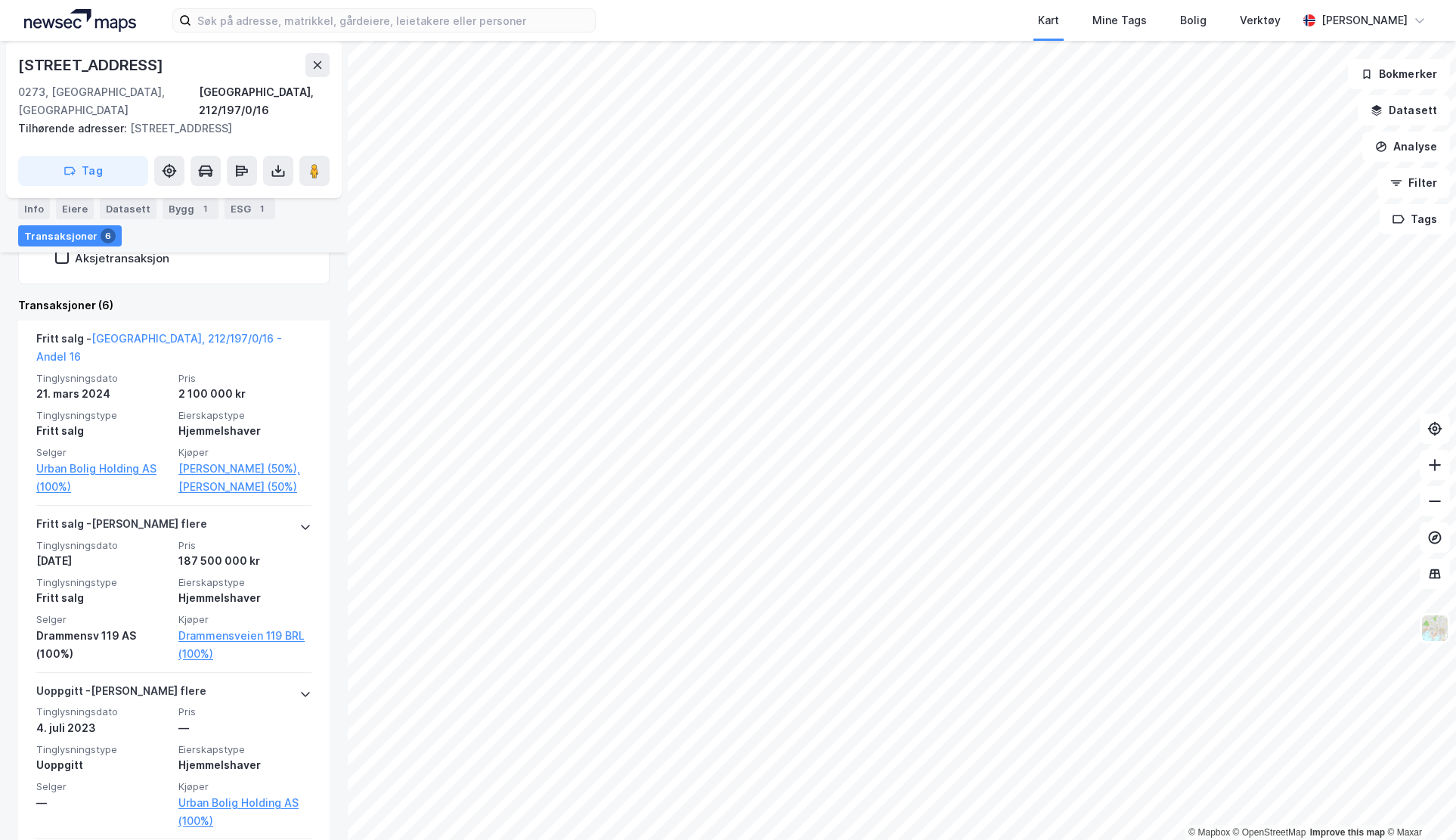
scroll to position [606, 0]
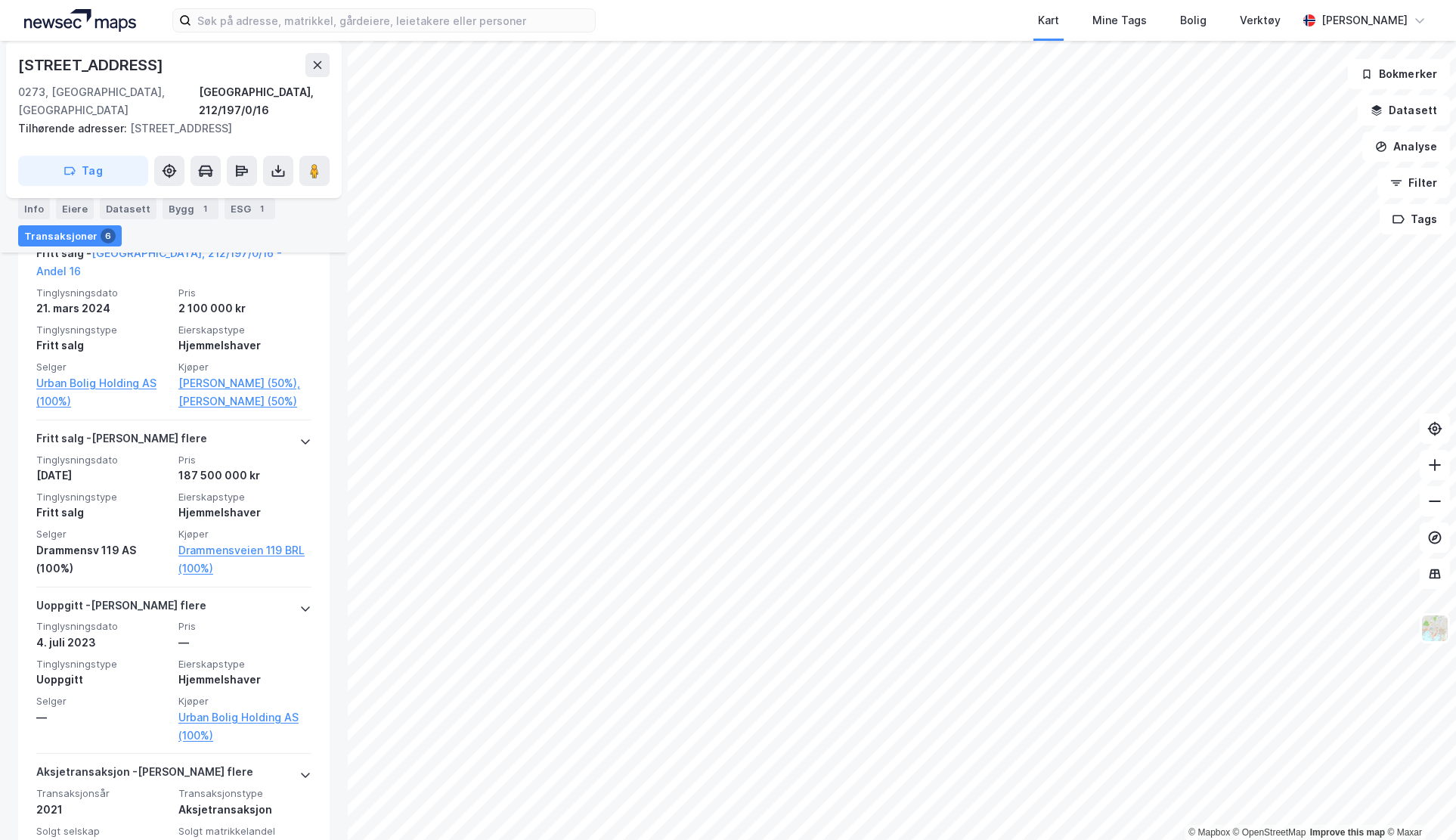
click at [234, 541] on link "Drammensveien 119 BRL (100%)" at bounding box center [245, 559] width 133 height 36
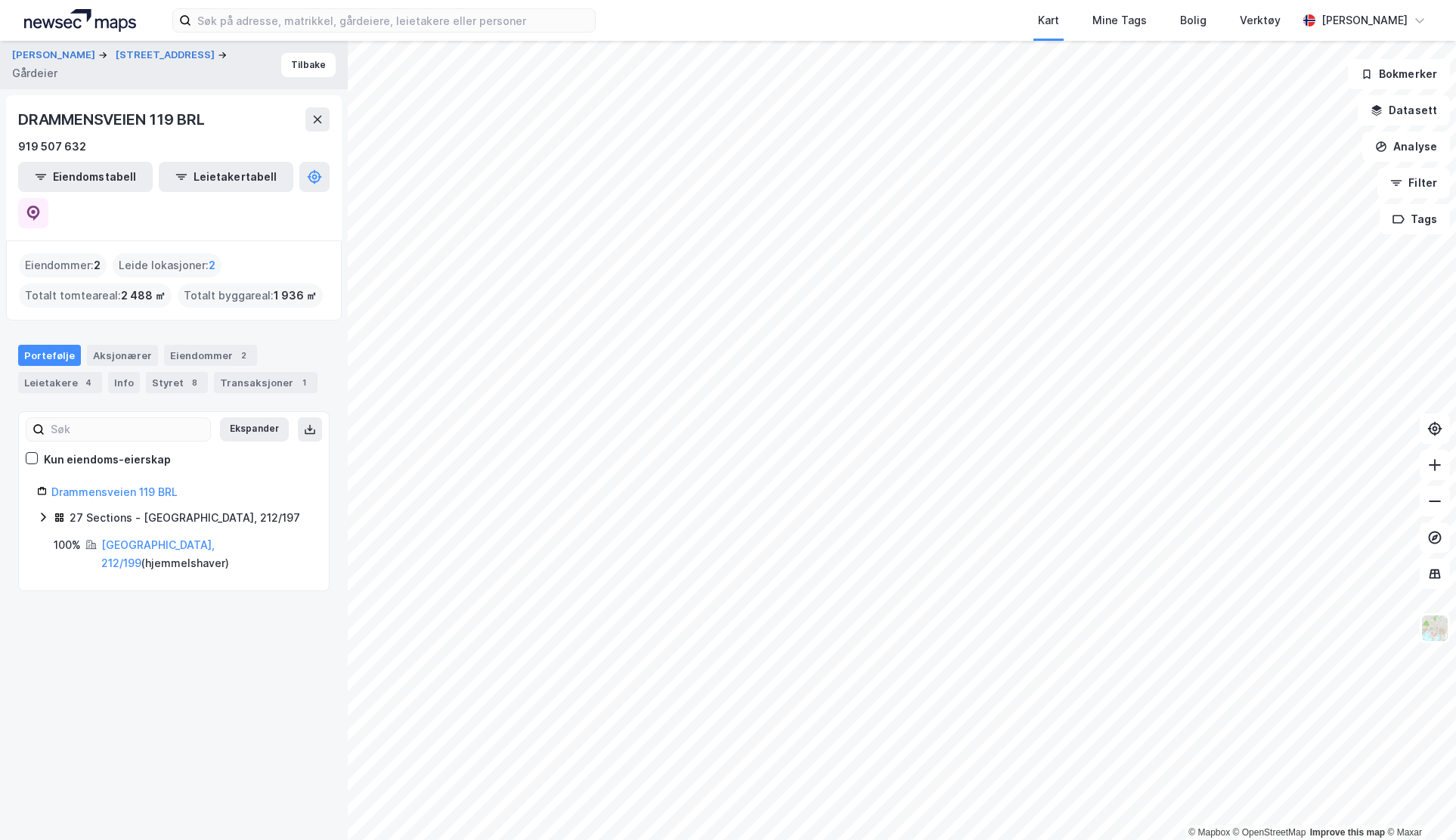
click at [114, 114] on div "DRAMMENSVEIEN 119 BRL" at bounding box center [114, 119] width 190 height 24
copy div "DRAMMENSVEIEN"
